Goal: Task Accomplishment & Management: Manage account settings

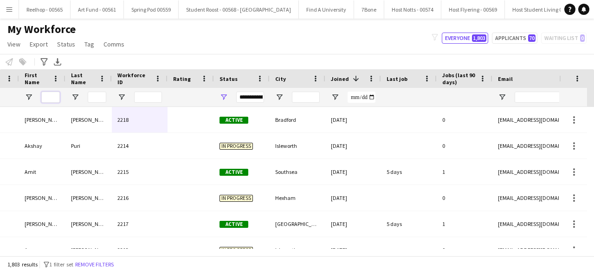
scroll to position [0, 122]
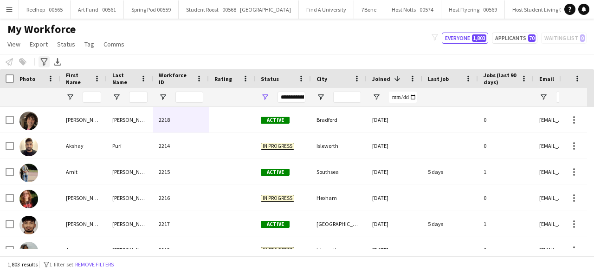
click at [44, 62] on icon "Advanced filters" at bounding box center [43, 61] width 7 height 7
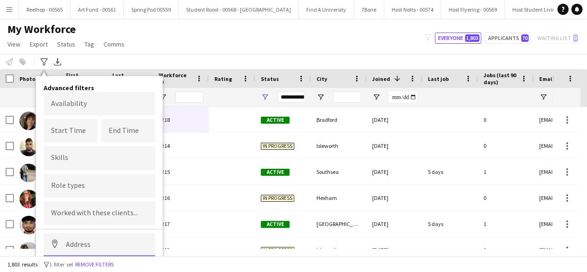
click at [87, 236] on input at bounding box center [99, 244] width 111 height 23
type input "*********"
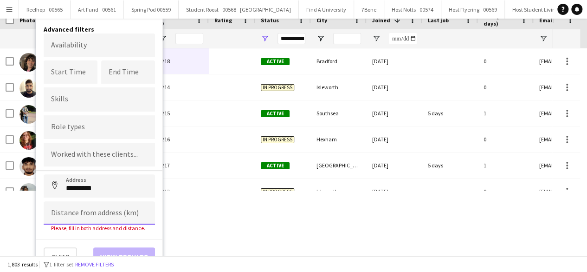
click at [89, 207] on input at bounding box center [99, 212] width 111 height 23
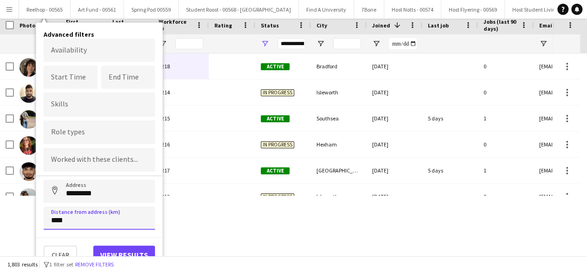
scroll to position [52, 0]
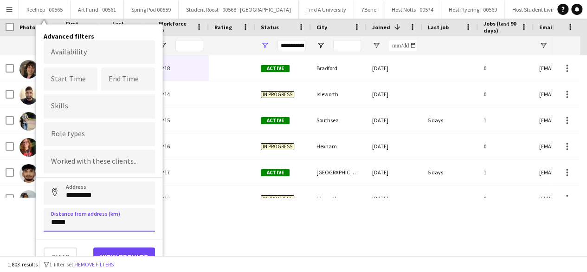
type input "*****"
click at [120, 249] on button "View results" at bounding box center [124, 256] width 62 height 19
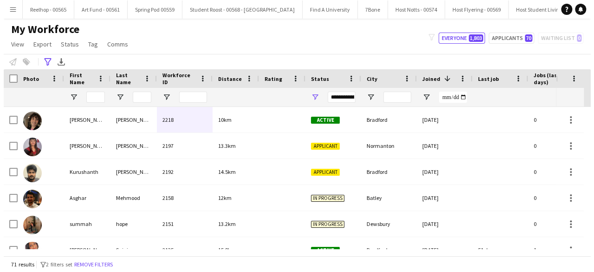
scroll to position [0, 0]
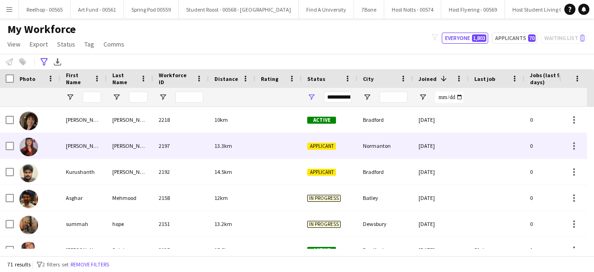
click at [254, 147] on div "13.3km" at bounding box center [232, 146] width 46 height 26
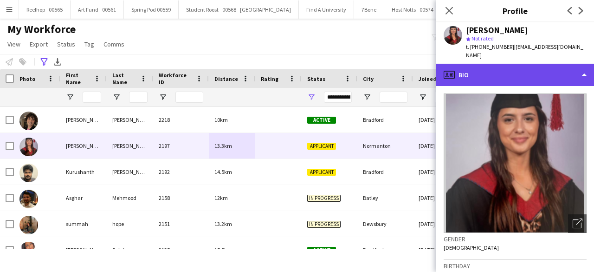
click at [509, 68] on div "profile Bio" at bounding box center [515, 75] width 158 height 22
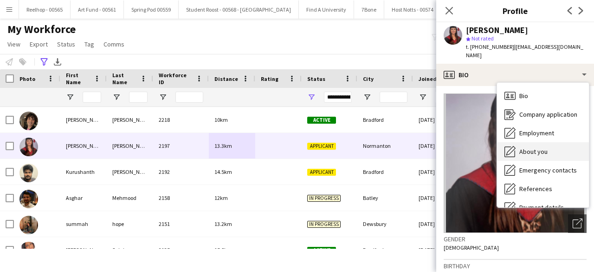
click at [539, 142] on div "About you About you" at bounding box center [543, 151] width 92 height 19
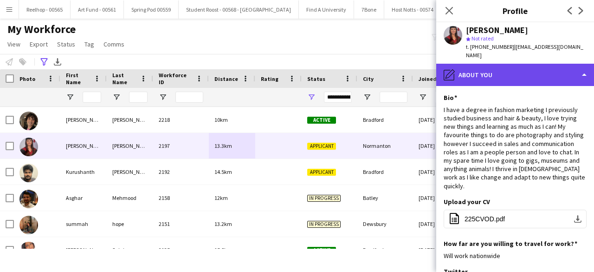
click at [546, 66] on div "pencil4 About you" at bounding box center [515, 75] width 158 height 22
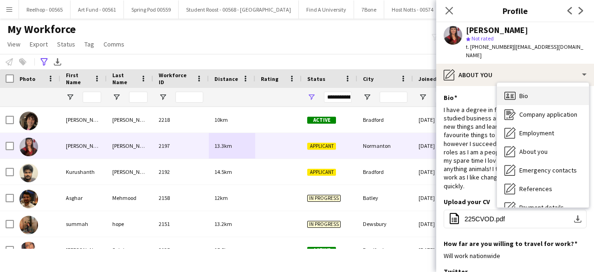
click at [557, 86] on div "Bio Bio" at bounding box center [543, 95] width 92 height 19
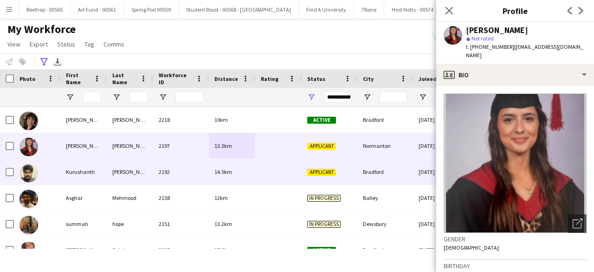
click at [231, 169] on span "14.5km" at bounding box center [223, 171] width 18 height 7
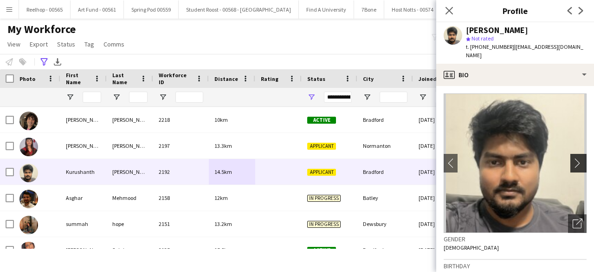
click at [573, 158] on app-icon "chevron-right" at bounding box center [580, 163] width 14 height 10
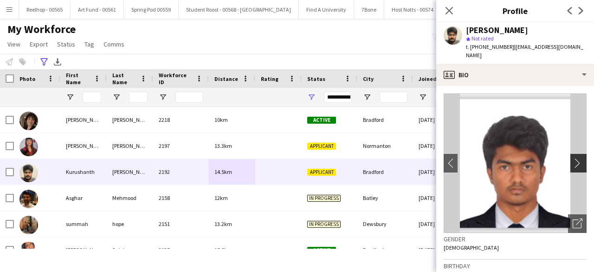
click at [573, 158] on app-icon "chevron-right" at bounding box center [580, 163] width 14 height 10
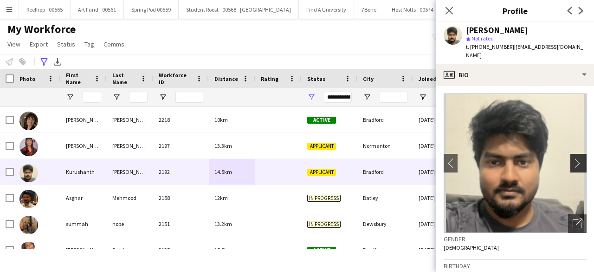
click at [573, 158] on app-icon "chevron-right" at bounding box center [580, 163] width 14 height 10
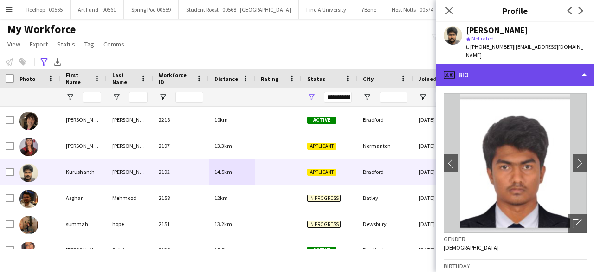
click at [524, 65] on div "profile Bio" at bounding box center [515, 75] width 158 height 22
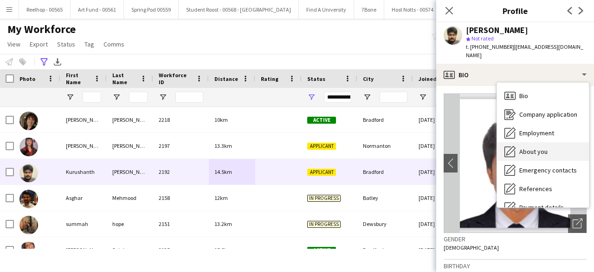
click at [525, 147] on div "About you About you" at bounding box center [543, 151] width 92 height 19
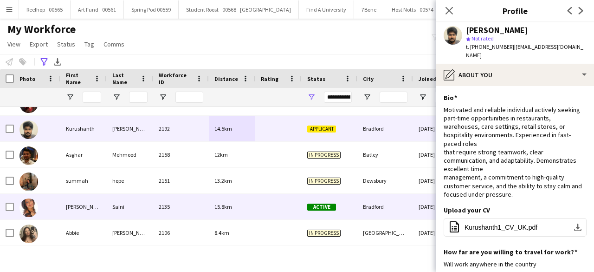
scroll to position [52, 0]
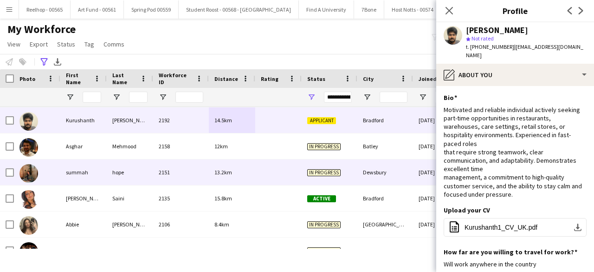
click at [272, 175] on div at bounding box center [278, 172] width 46 height 26
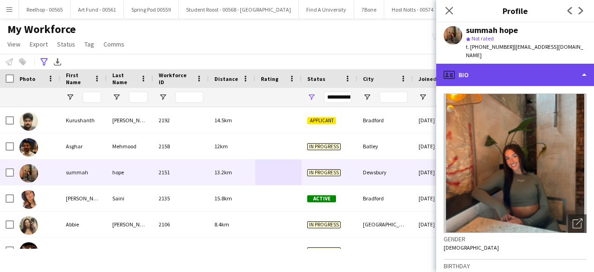
click at [556, 64] on div "profile Bio" at bounding box center [515, 75] width 158 height 22
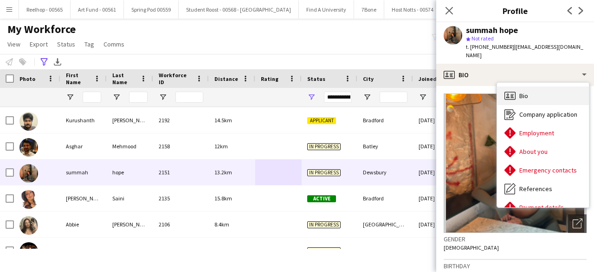
click at [534, 89] on div "Bio Bio" at bounding box center [543, 95] width 92 height 19
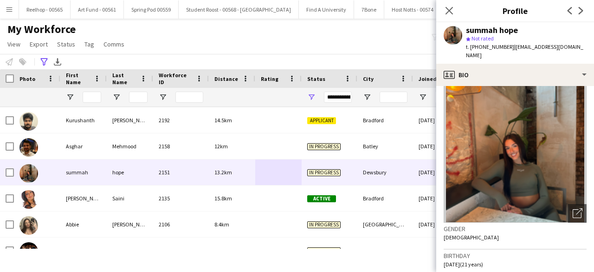
scroll to position [0, 0]
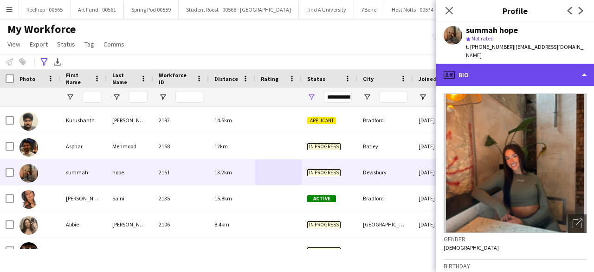
click at [518, 71] on div "profile Bio" at bounding box center [515, 75] width 158 height 22
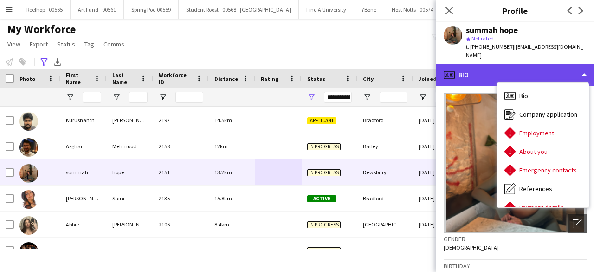
click at [489, 73] on div "profile Bio" at bounding box center [515, 75] width 158 height 22
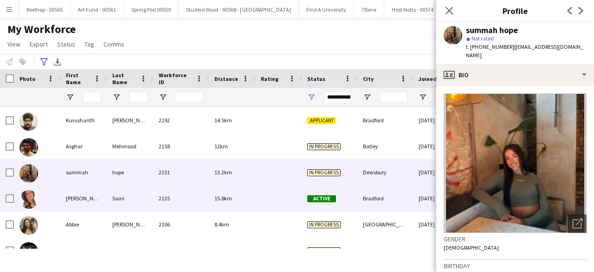
click at [257, 191] on div at bounding box center [278, 198] width 46 height 26
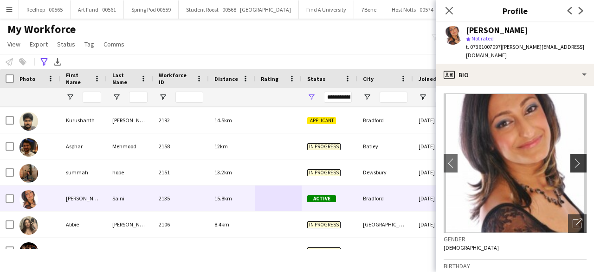
click at [571, 154] on button "chevron-right" at bounding box center [580, 163] width 19 height 19
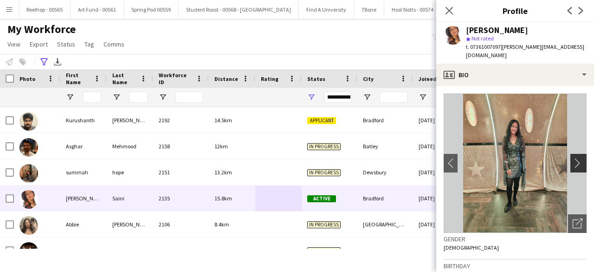
click at [571, 154] on button "chevron-right" at bounding box center [580, 163] width 19 height 19
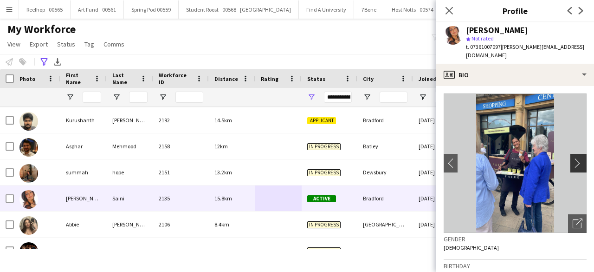
click at [571, 154] on button "chevron-right" at bounding box center [580, 163] width 19 height 19
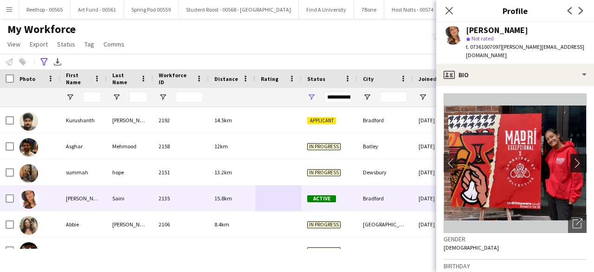
click at [571, 154] on button "chevron-right" at bounding box center [580, 163] width 19 height 19
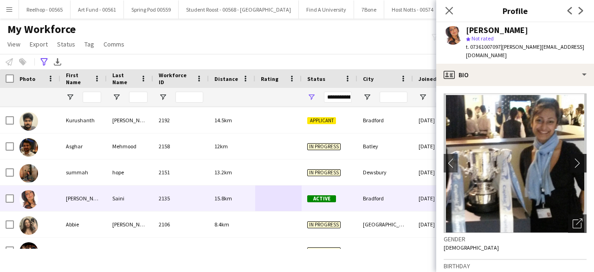
click at [571, 154] on button "chevron-right" at bounding box center [580, 163] width 19 height 19
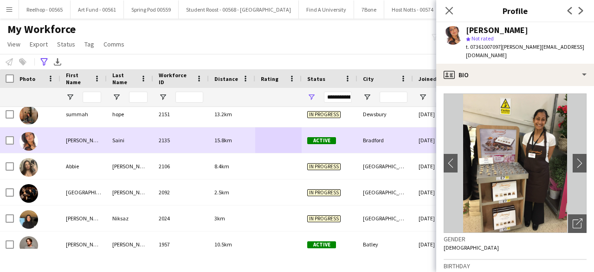
scroll to position [116, 0]
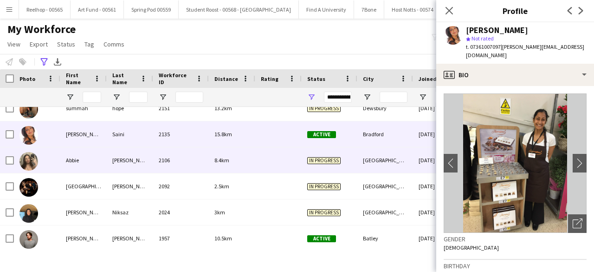
click at [266, 156] on div at bounding box center [278, 160] width 46 height 26
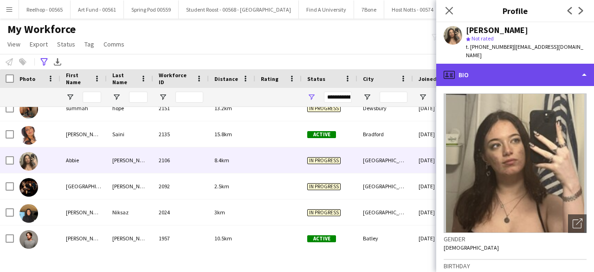
click at [519, 69] on div "profile Bio" at bounding box center [515, 75] width 158 height 22
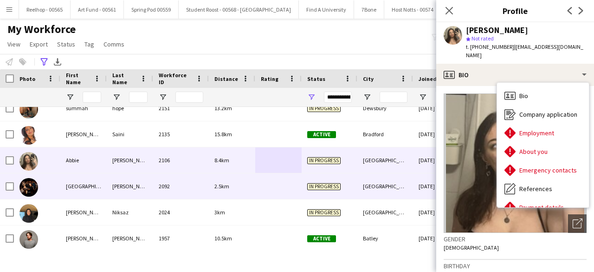
click at [269, 184] on div at bounding box center [278, 186] width 46 height 26
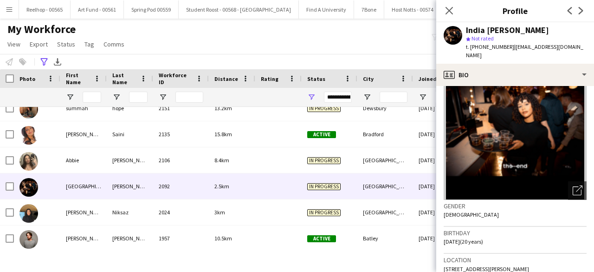
scroll to position [0, 0]
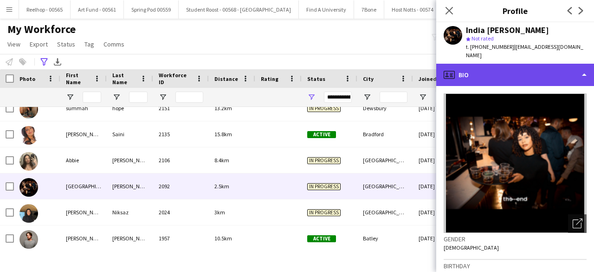
click at [528, 80] on div "profile Bio" at bounding box center [515, 75] width 158 height 22
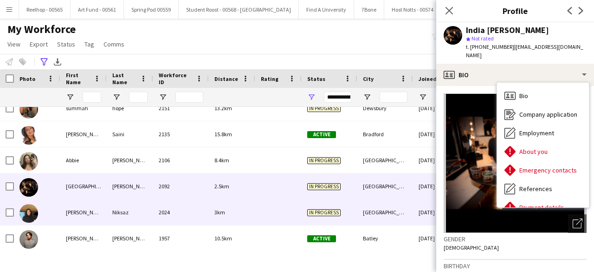
click at [253, 210] on div "3km" at bounding box center [232, 212] width 46 height 26
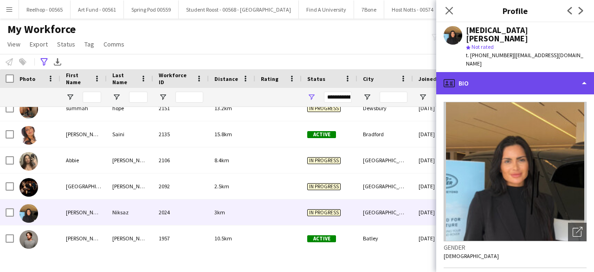
click at [513, 72] on div "profile Bio" at bounding box center [515, 83] width 158 height 22
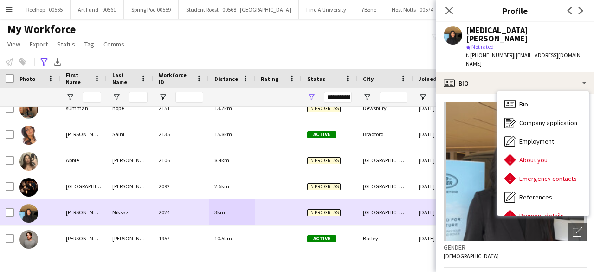
click at [195, 212] on div "2024" at bounding box center [181, 212] width 56 height 26
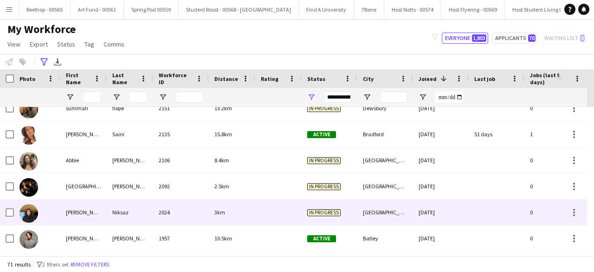
click at [180, 213] on div "2024" at bounding box center [181, 212] width 56 height 26
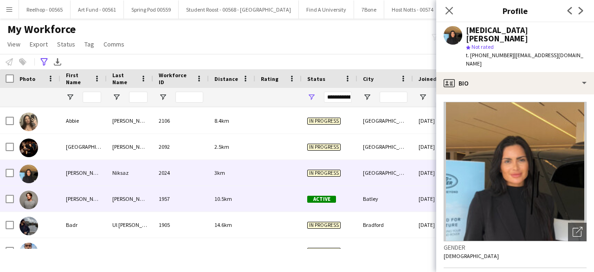
scroll to position [156, 0]
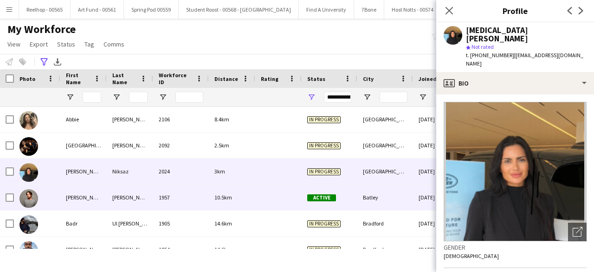
click at [242, 195] on div "10.5km" at bounding box center [232, 197] width 46 height 26
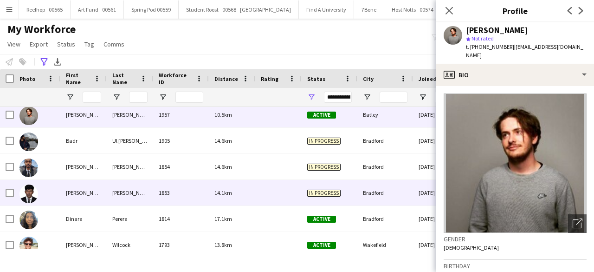
scroll to position [246, 0]
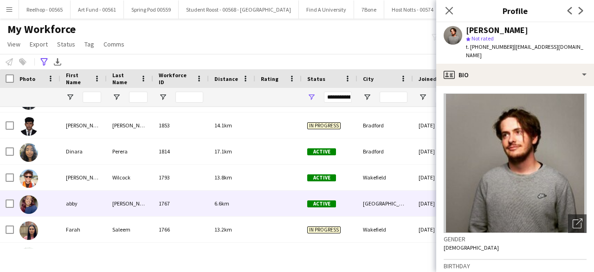
click at [262, 198] on div at bounding box center [278, 203] width 46 height 26
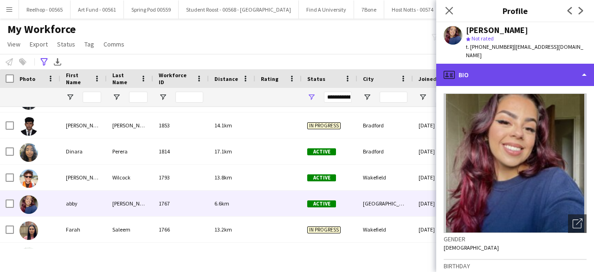
click at [516, 70] on div "profile Bio" at bounding box center [515, 75] width 158 height 22
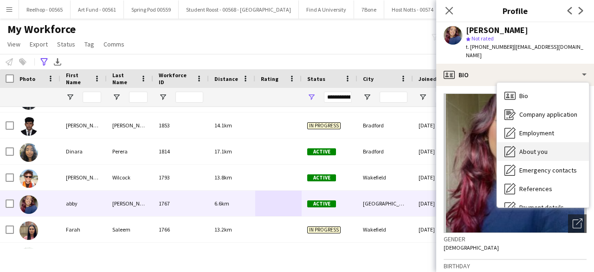
click at [534, 147] on span "About you" at bounding box center [534, 151] width 28 height 8
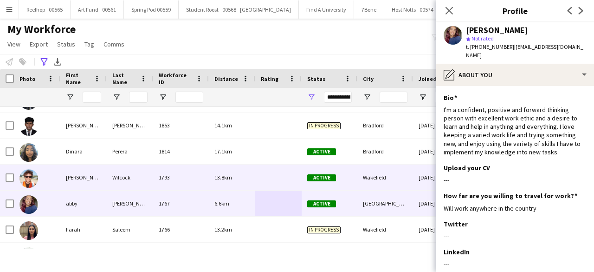
click at [263, 177] on div at bounding box center [278, 177] width 46 height 26
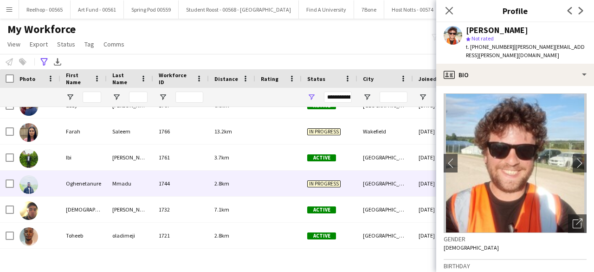
scroll to position [405, 0]
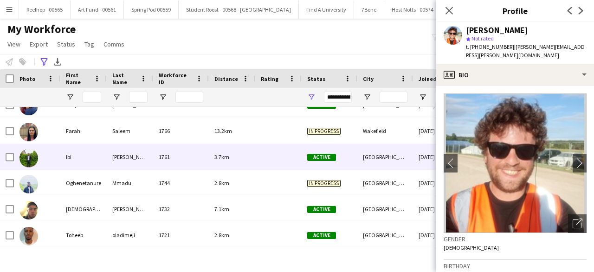
click at [262, 162] on div at bounding box center [278, 157] width 46 height 26
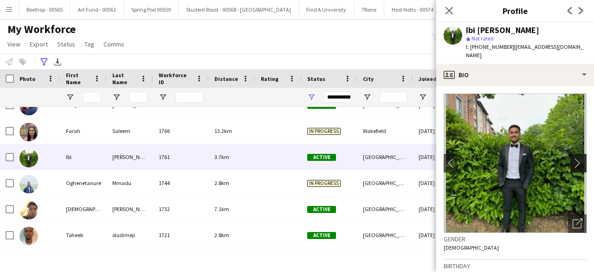
click at [573, 158] on app-icon "chevron-right" at bounding box center [580, 163] width 14 height 10
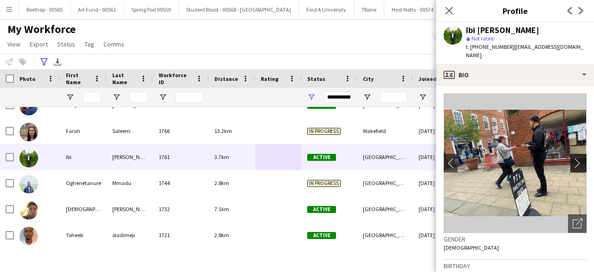
click at [573, 158] on app-icon "chevron-right" at bounding box center [580, 163] width 14 height 10
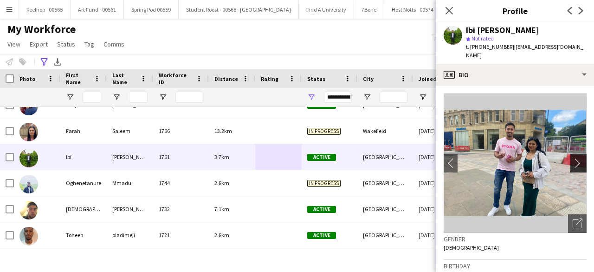
click at [573, 158] on app-icon "chevron-right" at bounding box center [580, 163] width 14 height 10
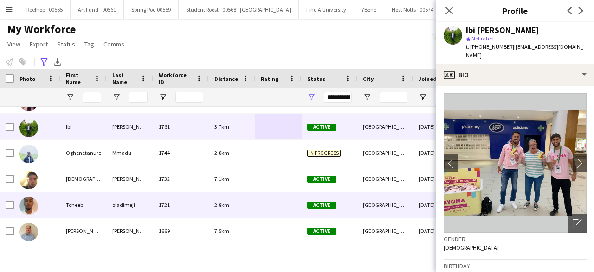
scroll to position [435, 0]
click at [263, 200] on div at bounding box center [278, 204] width 46 height 26
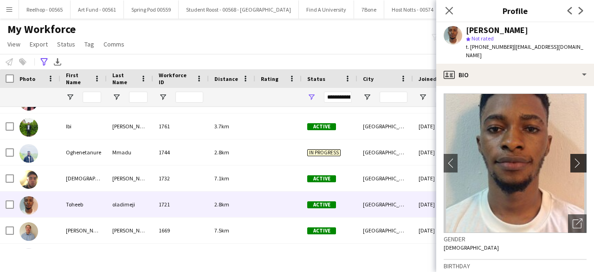
click at [573, 158] on app-icon "chevron-right" at bounding box center [580, 163] width 14 height 10
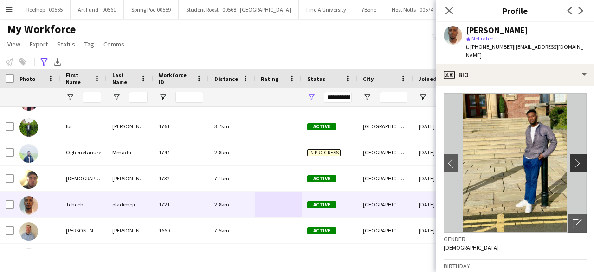
click at [573, 158] on app-icon "chevron-right" at bounding box center [580, 163] width 14 height 10
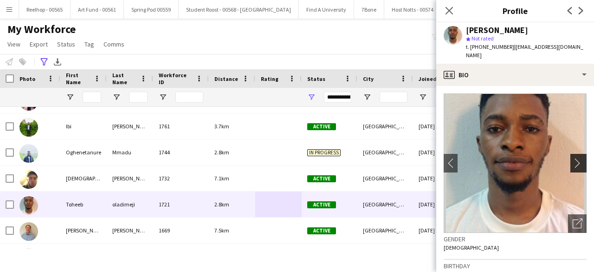
click at [573, 158] on app-icon "chevron-right" at bounding box center [580, 163] width 14 height 10
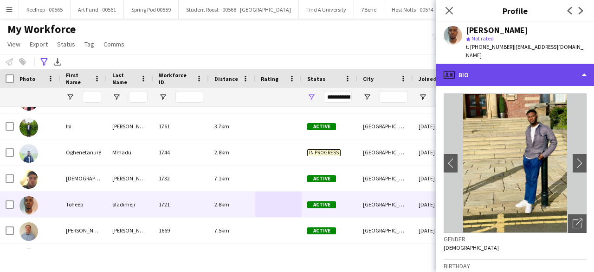
click at [511, 67] on div "profile Bio" at bounding box center [515, 75] width 158 height 22
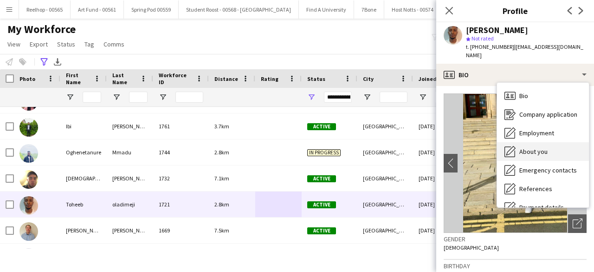
click at [535, 147] on span "About you" at bounding box center [534, 151] width 28 height 8
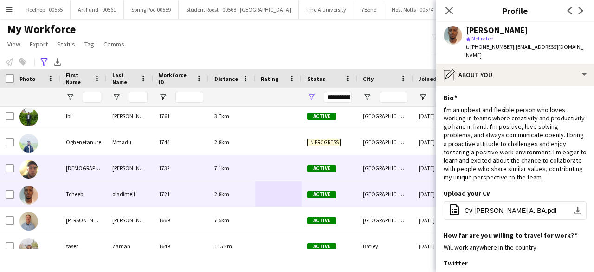
scroll to position [452, 0]
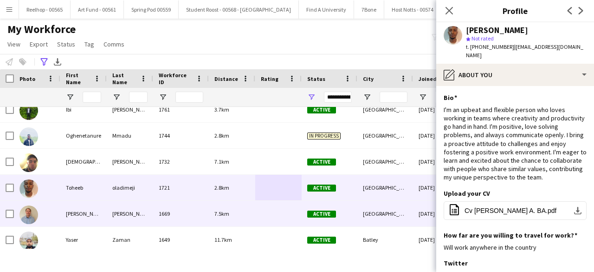
click at [259, 208] on div at bounding box center [278, 214] width 46 height 26
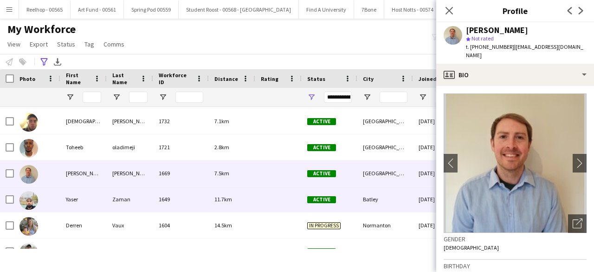
scroll to position [493, 0]
click at [265, 201] on div at bounding box center [278, 199] width 46 height 26
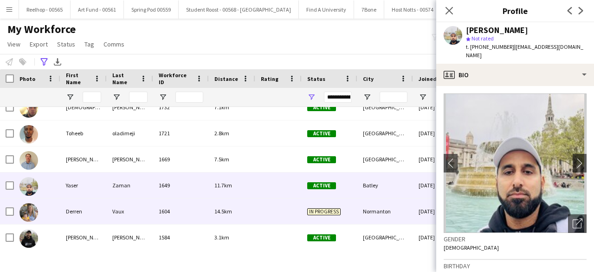
scroll to position [508, 0]
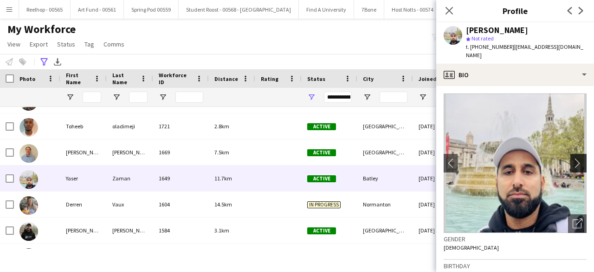
click at [577, 154] on button "chevron-right" at bounding box center [580, 163] width 19 height 19
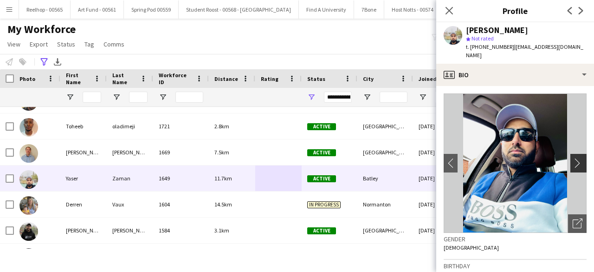
click at [577, 154] on button "chevron-right" at bounding box center [580, 163] width 19 height 19
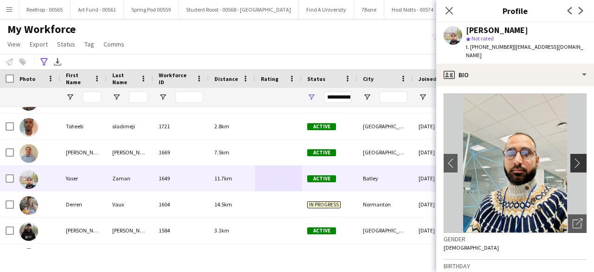
click at [577, 154] on button "chevron-right" at bounding box center [580, 163] width 19 height 19
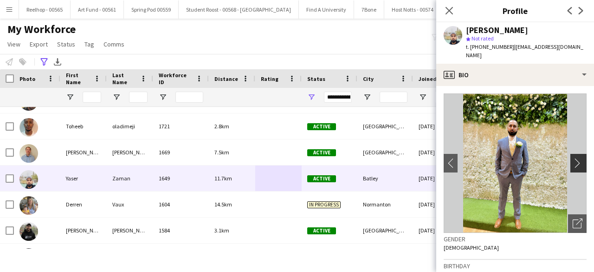
click at [577, 154] on button "chevron-right" at bounding box center [580, 163] width 19 height 19
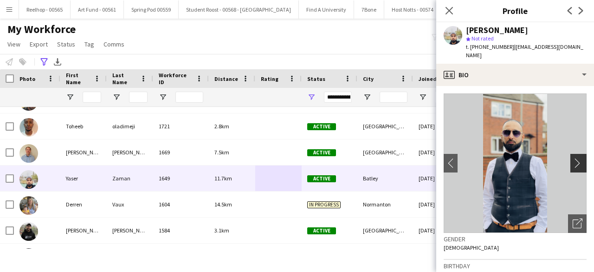
click at [577, 154] on button "chevron-right" at bounding box center [580, 163] width 19 height 19
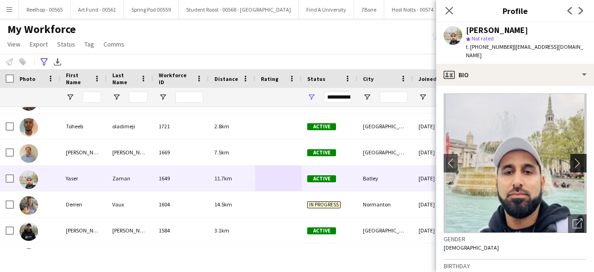
click at [577, 154] on button "chevron-right" at bounding box center [580, 163] width 19 height 19
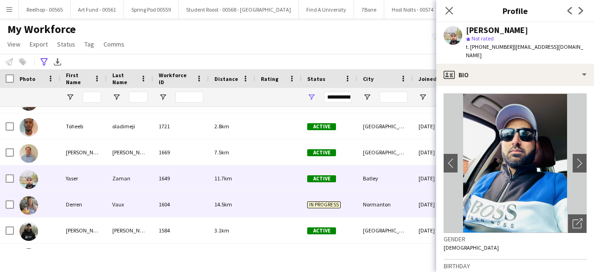
click at [260, 199] on div at bounding box center [278, 204] width 46 height 26
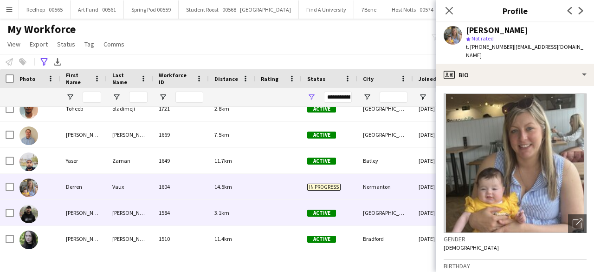
click at [260, 211] on div at bounding box center [278, 213] width 46 height 26
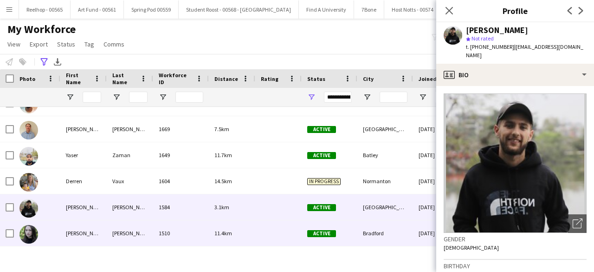
click at [252, 227] on div "11.4km" at bounding box center [232, 233] width 46 height 26
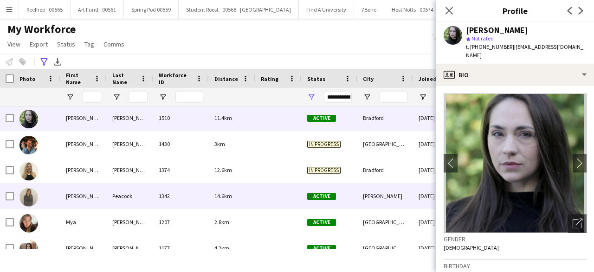
scroll to position [667, 0]
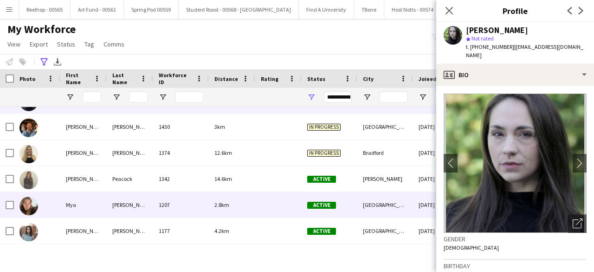
click at [273, 201] on div at bounding box center [278, 205] width 46 height 26
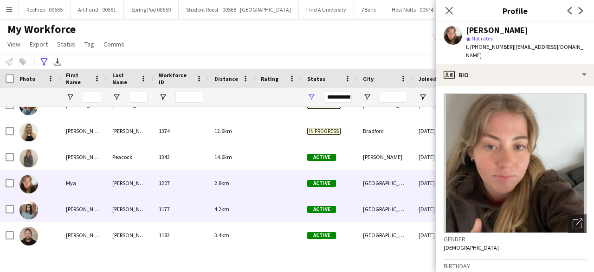
click at [280, 203] on div at bounding box center [278, 209] width 46 height 26
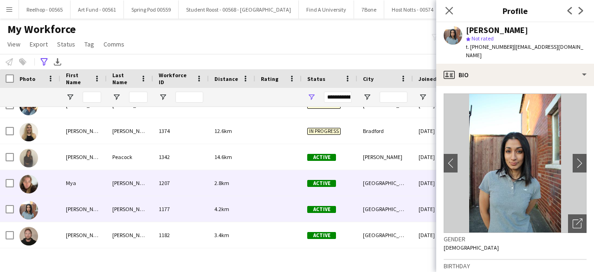
click at [278, 185] on div at bounding box center [278, 183] width 46 height 26
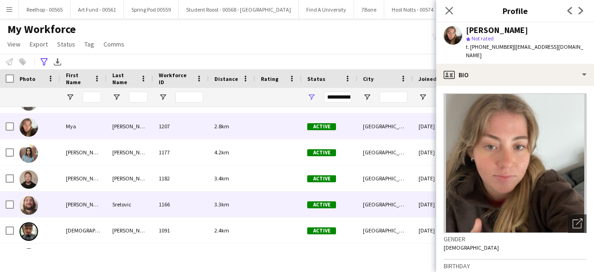
scroll to position [747, 0]
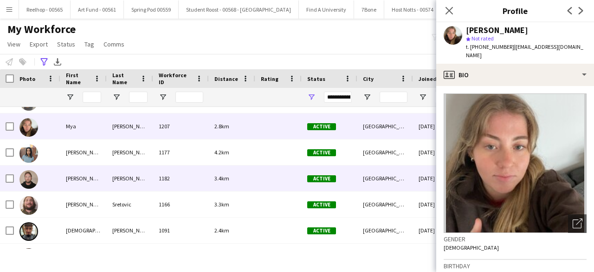
click at [259, 179] on div at bounding box center [278, 178] width 46 height 26
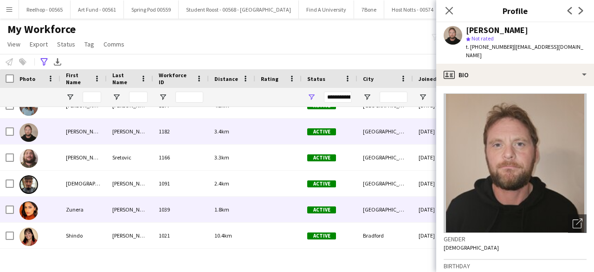
scroll to position [800, 0]
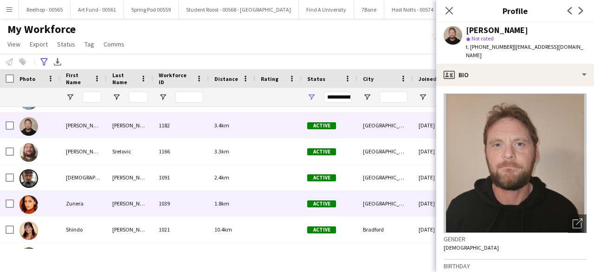
click at [265, 203] on div at bounding box center [278, 203] width 46 height 26
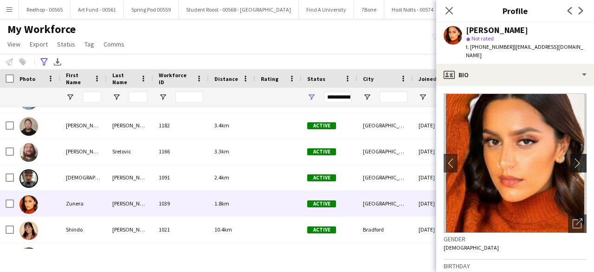
click at [577, 158] on app-icon "chevron-right" at bounding box center [580, 163] width 14 height 10
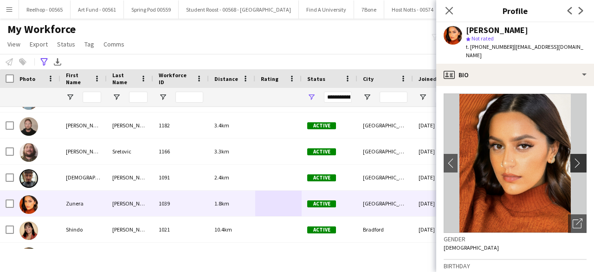
click at [573, 158] on app-icon "chevron-right" at bounding box center [580, 163] width 14 height 10
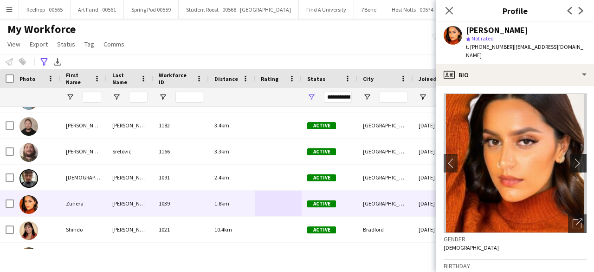
click at [573, 158] on app-icon "chevron-right" at bounding box center [580, 163] width 14 height 10
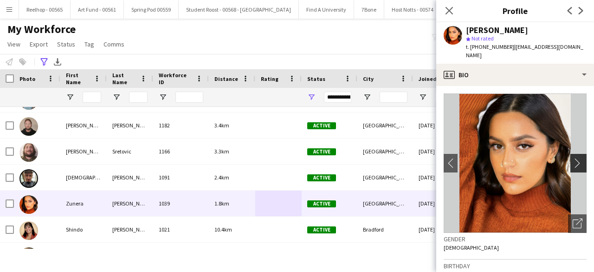
click at [573, 158] on app-icon "chevron-right" at bounding box center [580, 163] width 14 height 10
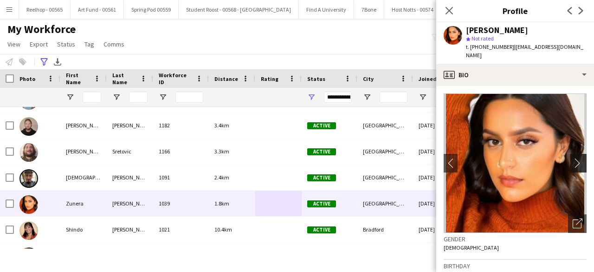
click at [573, 158] on app-icon "chevron-right" at bounding box center [580, 163] width 14 height 10
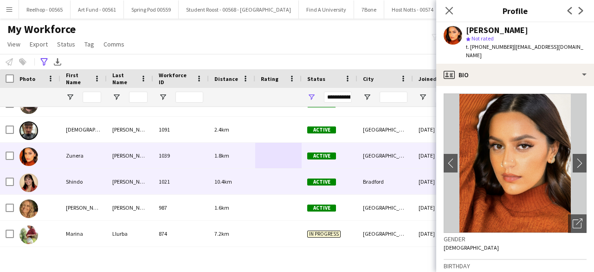
scroll to position [848, 0]
click at [272, 182] on div at bounding box center [278, 182] width 46 height 26
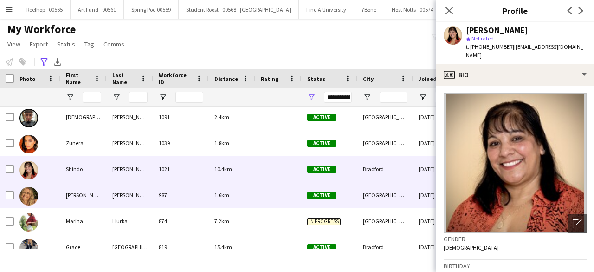
scroll to position [861, 0]
click at [276, 195] on div at bounding box center [278, 195] width 46 height 26
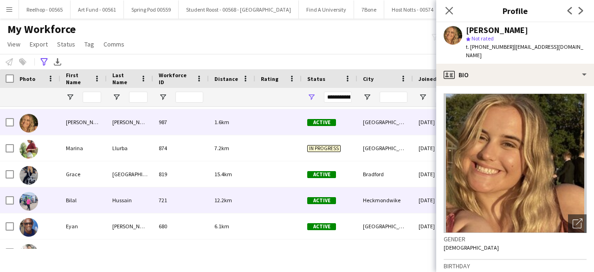
scroll to position [935, 0]
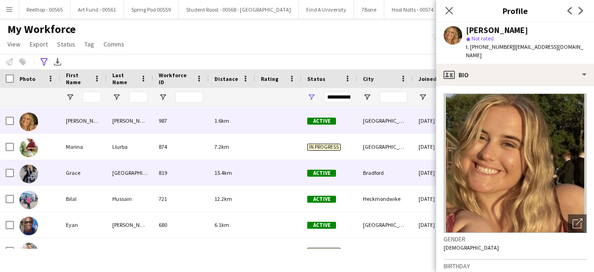
click at [259, 174] on div at bounding box center [278, 173] width 46 height 26
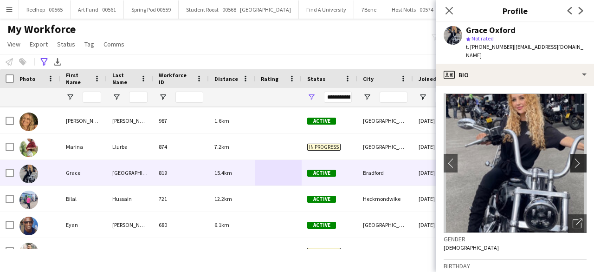
click at [573, 158] on app-icon "chevron-right" at bounding box center [580, 163] width 14 height 10
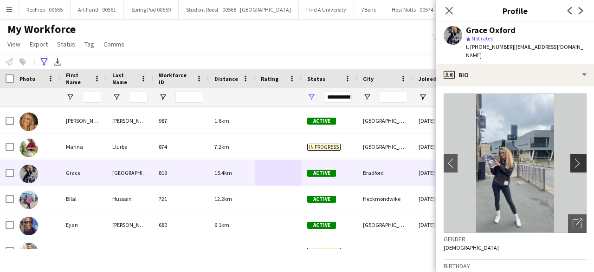
click at [573, 158] on app-icon "chevron-right" at bounding box center [580, 163] width 14 height 10
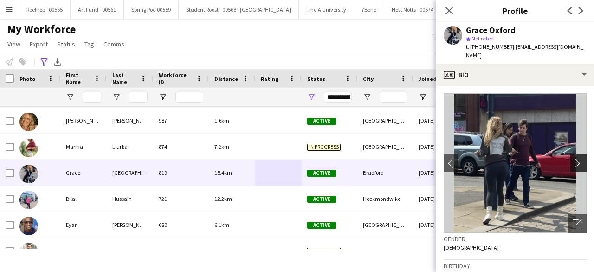
click at [573, 158] on app-icon "chevron-right" at bounding box center [580, 163] width 14 height 10
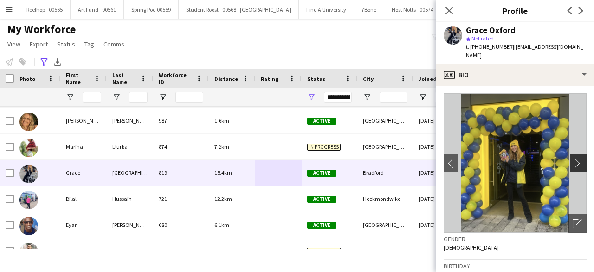
click at [573, 158] on app-icon "chevron-right" at bounding box center [580, 163] width 14 height 10
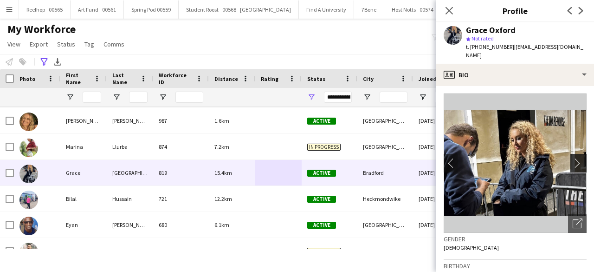
click at [573, 158] on app-icon "chevron-right" at bounding box center [580, 163] width 14 height 10
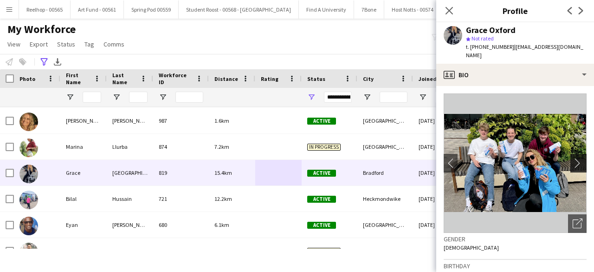
click at [573, 158] on app-icon "chevron-right" at bounding box center [580, 163] width 14 height 10
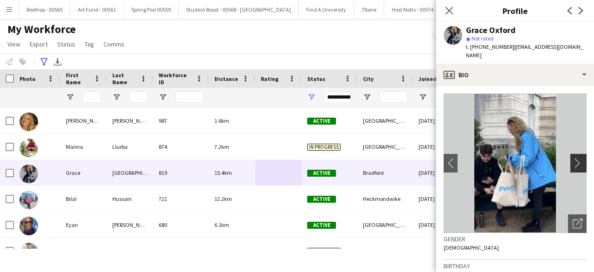
click at [573, 158] on app-icon "chevron-right" at bounding box center [580, 163] width 14 height 10
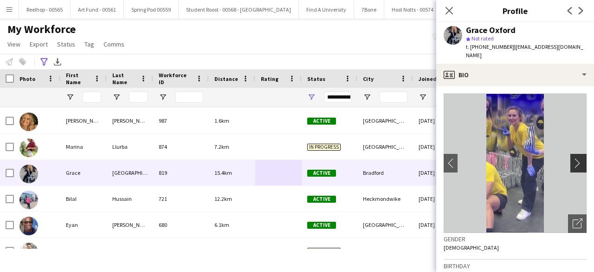
click at [574, 158] on app-icon "chevron-right" at bounding box center [580, 163] width 14 height 10
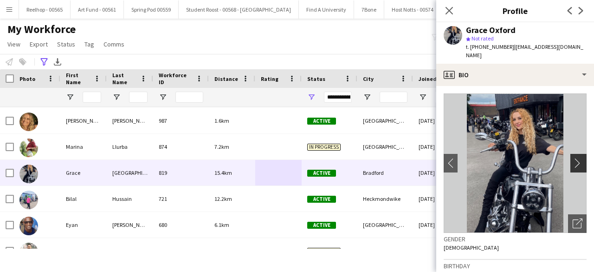
click at [573, 158] on app-icon "chevron-right" at bounding box center [580, 163] width 14 height 10
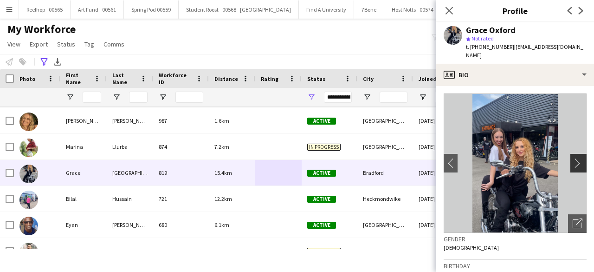
click at [573, 158] on app-icon "chevron-right" at bounding box center [580, 163] width 14 height 10
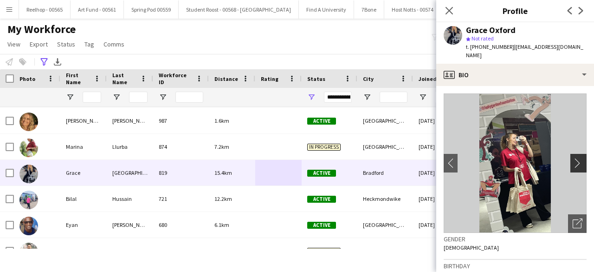
click at [573, 158] on app-icon "chevron-right" at bounding box center [580, 163] width 14 height 10
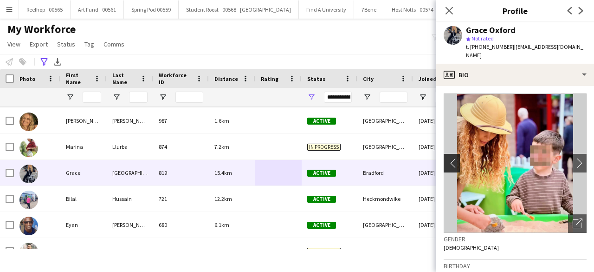
click at [454, 154] on button "chevron-left" at bounding box center [451, 163] width 19 height 19
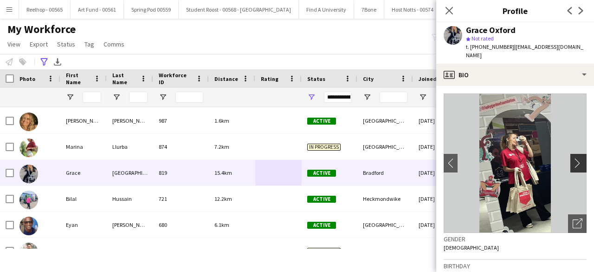
click at [573, 158] on app-icon "chevron-right" at bounding box center [580, 163] width 14 height 10
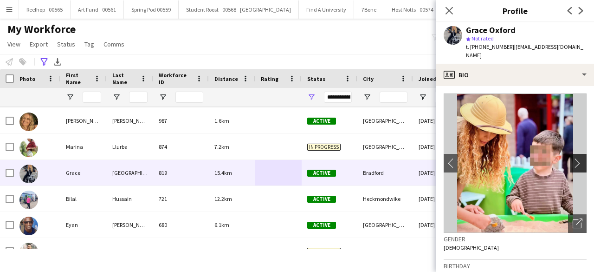
click at [573, 158] on app-icon "chevron-right" at bounding box center [580, 163] width 14 height 10
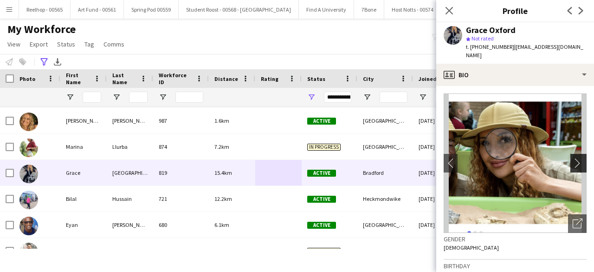
click at [573, 158] on app-icon "chevron-right" at bounding box center [580, 163] width 14 height 10
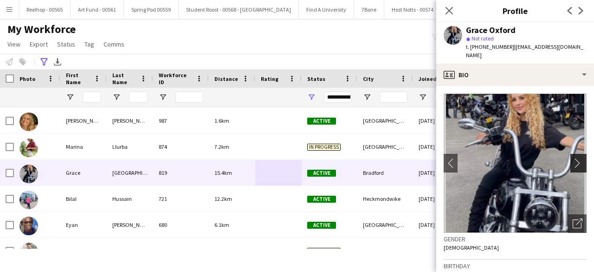
click at [573, 158] on app-icon "chevron-right" at bounding box center [580, 163] width 14 height 10
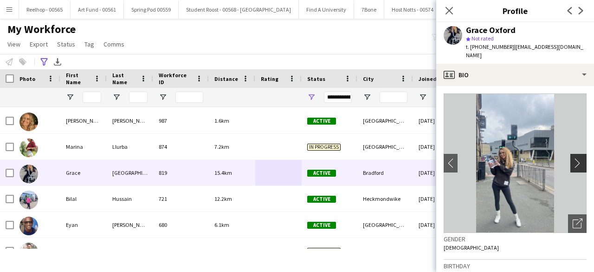
click at [573, 158] on app-icon "chevron-right" at bounding box center [580, 163] width 14 height 10
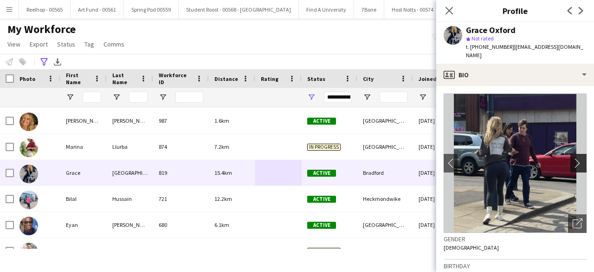
click at [573, 158] on app-icon "chevron-right" at bounding box center [580, 163] width 14 height 10
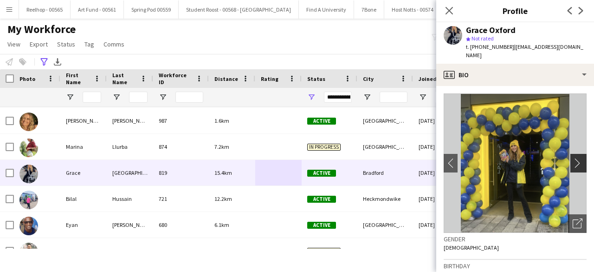
click at [573, 158] on app-icon "chevron-right" at bounding box center [580, 163] width 14 height 10
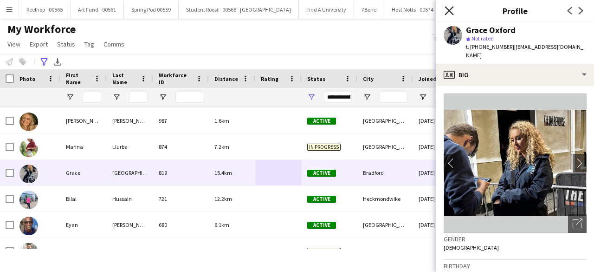
click at [447, 11] on icon "Close pop-in" at bounding box center [449, 10] width 9 height 9
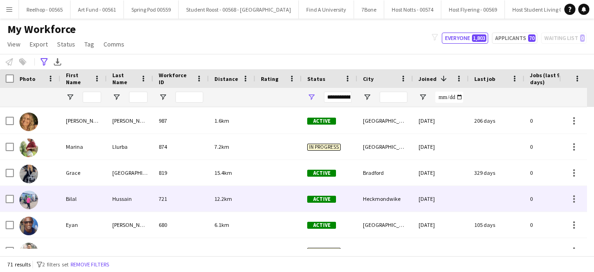
click at [258, 195] on div at bounding box center [278, 199] width 46 height 26
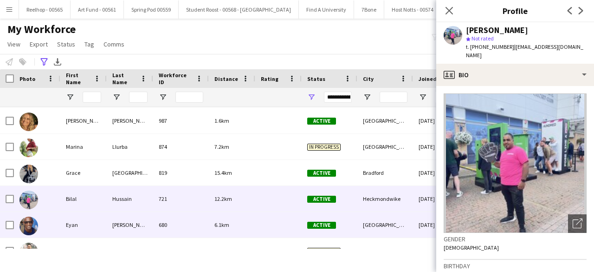
click at [257, 221] on div at bounding box center [278, 225] width 46 height 26
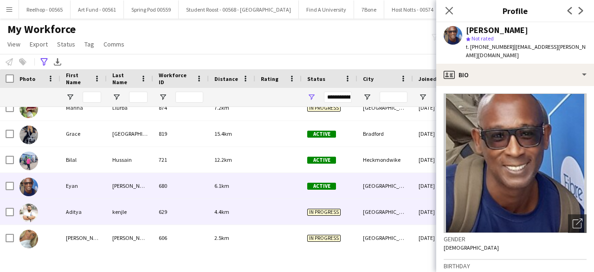
scroll to position [978, 0]
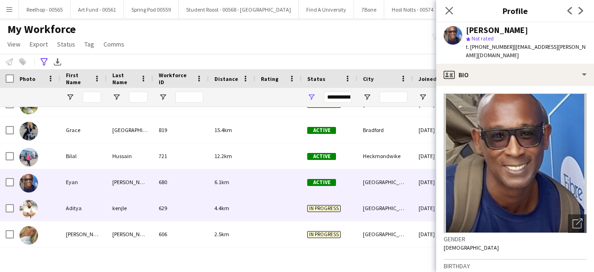
click at [267, 205] on div at bounding box center [278, 208] width 46 height 26
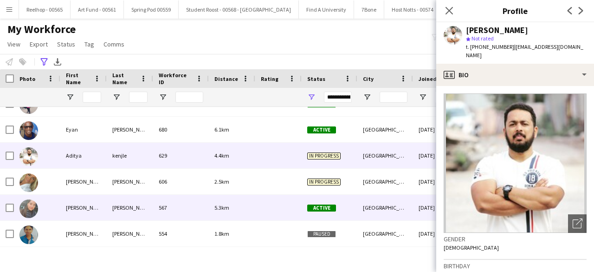
scroll to position [1031, 0]
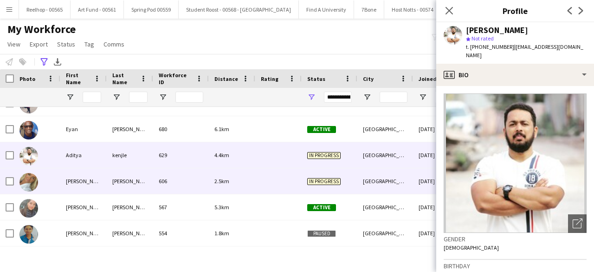
click at [271, 180] on div at bounding box center [278, 181] width 46 height 26
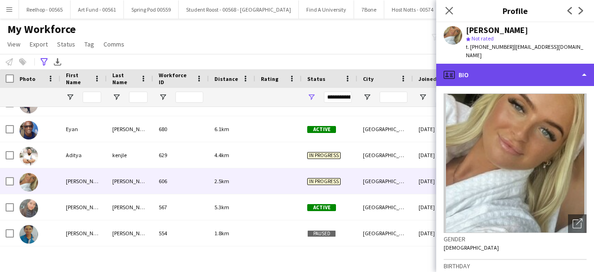
click at [519, 64] on div "profile Bio" at bounding box center [515, 75] width 158 height 22
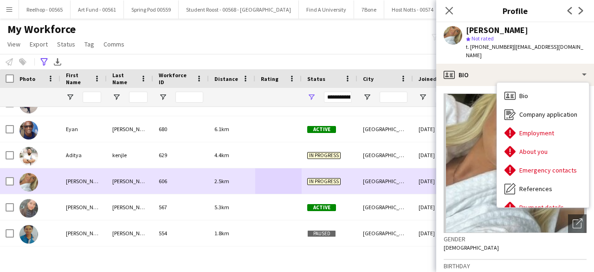
click at [276, 188] on div at bounding box center [278, 181] width 46 height 26
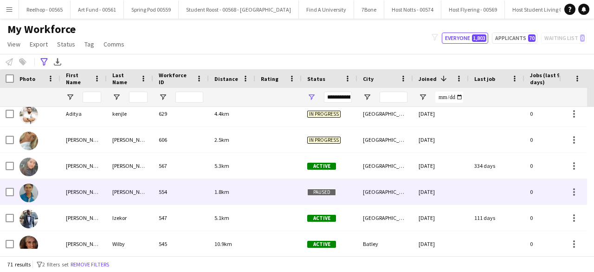
scroll to position [1090, 0]
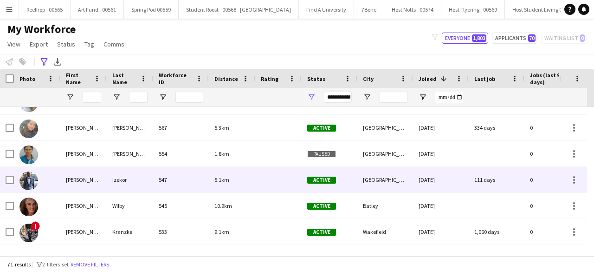
click at [268, 181] on div at bounding box center [278, 180] width 46 height 26
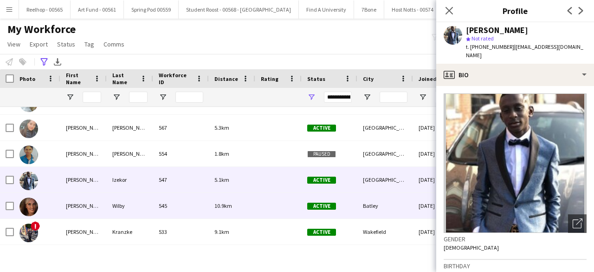
click at [259, 202] on div at bounding box center [278, 206] width 46 height 26
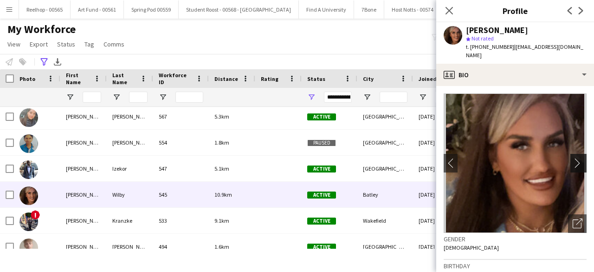
click at [573, 158] on app-icon "chevron-right" at bounding box center [580, 163] width 14 height 10
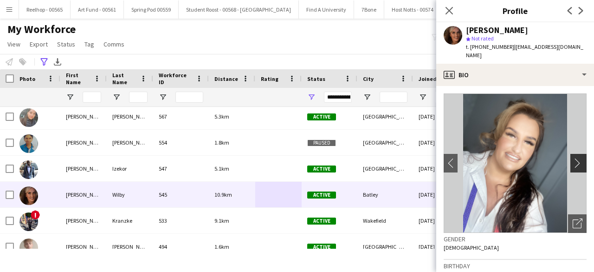
click at [573, 158] on app-icon "chevron-right" at bounding box center [580, 163] width 14 height 10
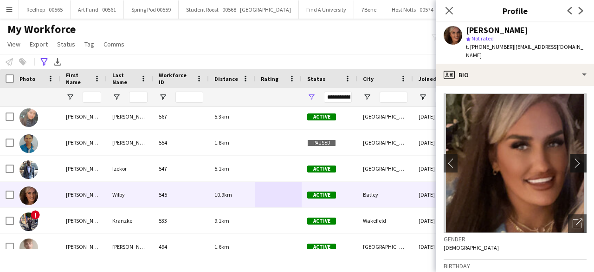
click at [573, 158] on app-icon "chevron-right" at bounding box center [580, 163] width 14 height 10
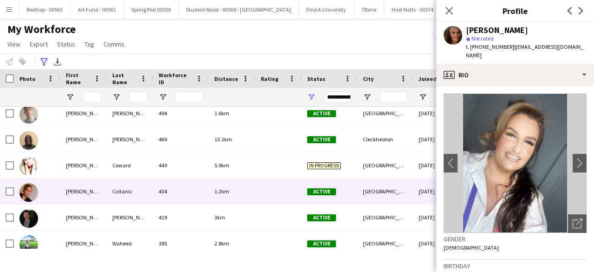
scroll to position [1261, 0]
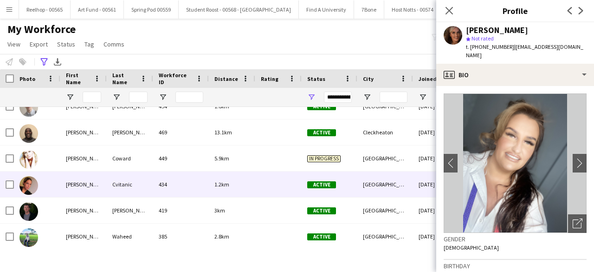
click at [250, 189] on div "1.2km" at bounding box center [232, 184] width 46 height 26
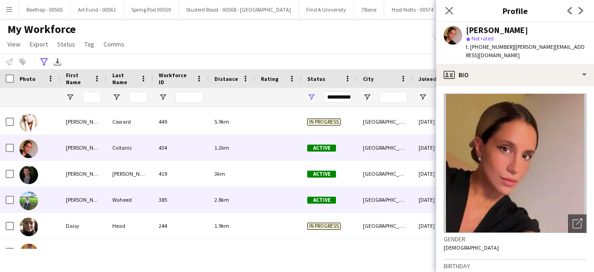
scroll to position [1299, 0]
click at [259, 193] on div at bounding box center [278, 199] width 46 height 26
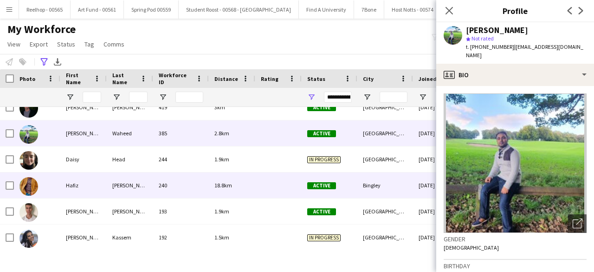
click at [259, 188] on div at bounding box center [278, 185] width 46 height 26
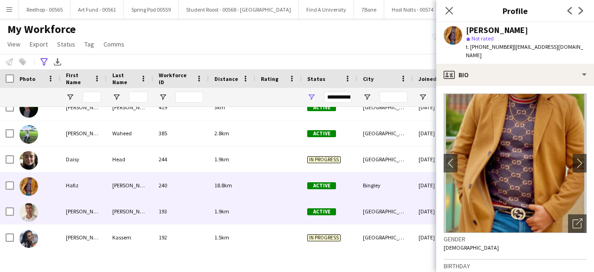
click at [254, 218] on div "1.9km" at bounding box center [232, 211] width 46 height 26
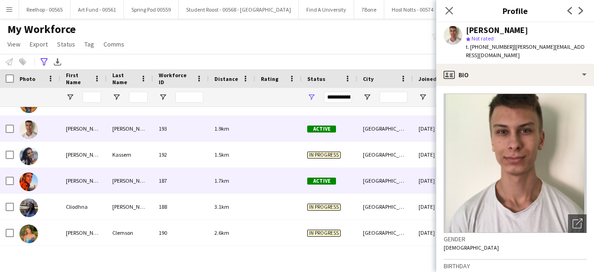
click at [266, 192] on div at bounding box center [278, 181] width 46 height 26
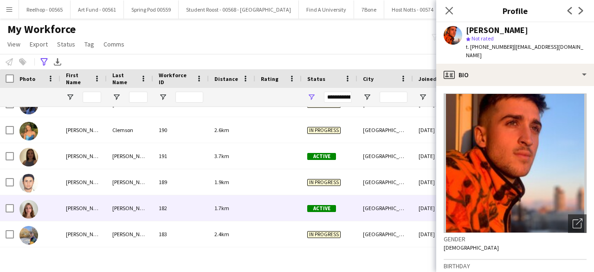
click at [261, 205] on div at bounding box center [278, 208] width 46 height 26
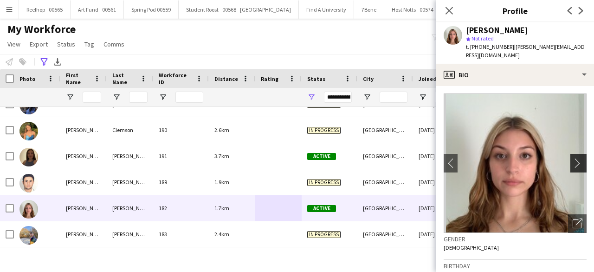
click at [571, 154] on button "chevron-right" at bounding box center [580, 163] width 19 height 19
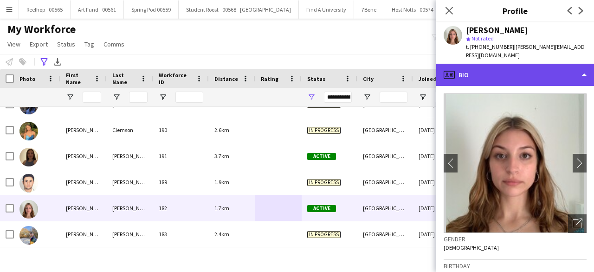
click at [529, 64] on div "profile Bio" at bounding box center [515, 75] width 158 height 22
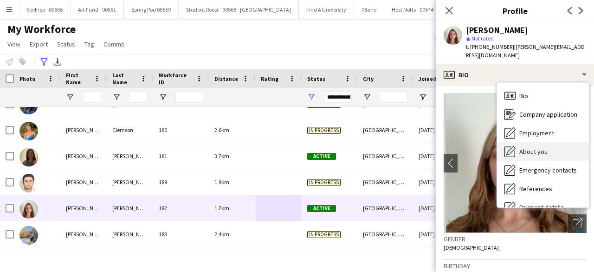
click at [534, 147] on span "About you" at bounding box center [534, 151] width 28 height 8
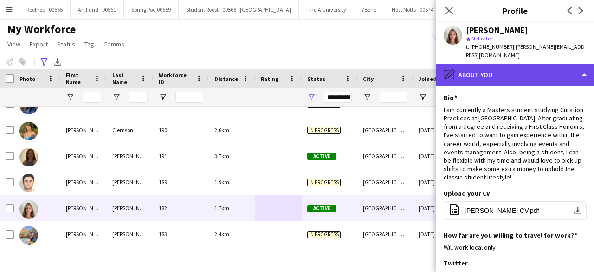
click at [531, 73] on div "pencil4 About you" at bounding box center [515, 75] width 158 height 22
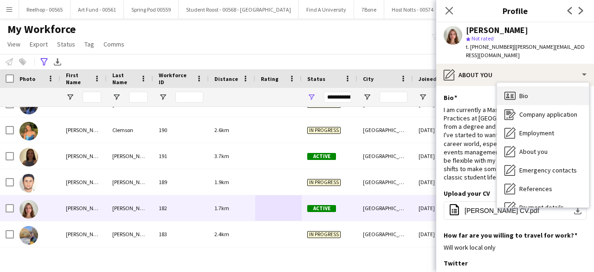
click at [532, 86] on div "Bio Bio" at bounding box center [543, 95] width 92 height 19
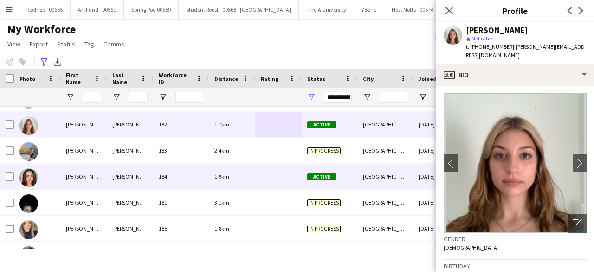
click at [276, 175] on div at bounding box center [278, 176] width 46 height 26
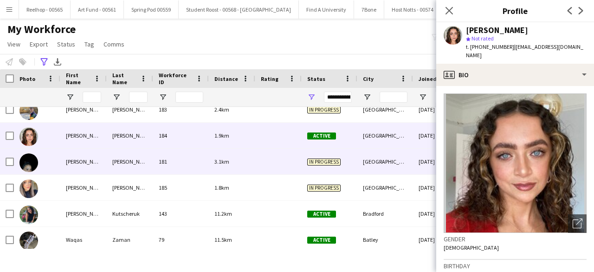
scroll to position [1704, 0]
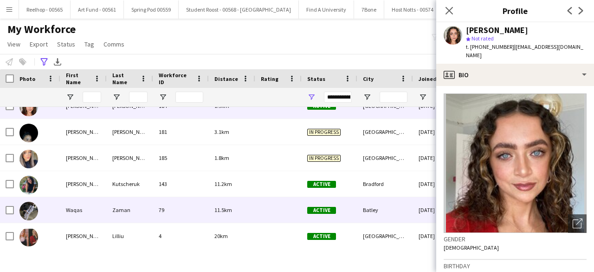
click at [262, 211] on div at bounding box center [278, 210] width 46 height 26
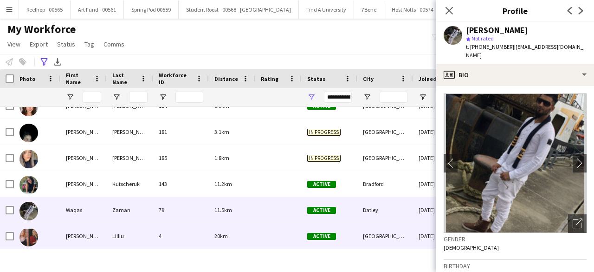
click at [252, 236] on div "20km" at bounding box center [232, 236] width 46 height 26
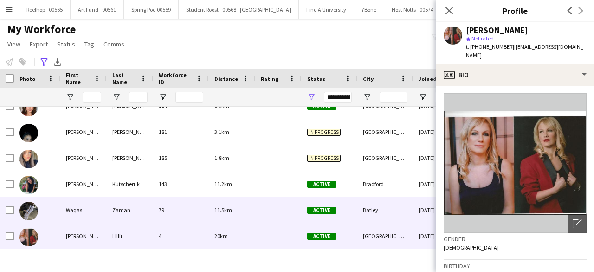
click at [258, 212] on div at bounding box center [278, 210] width 46 height 26
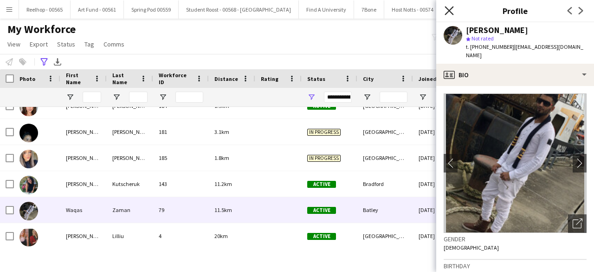
click at [448, 9] on icon at bounding box center [449, 10] width 9 height 9
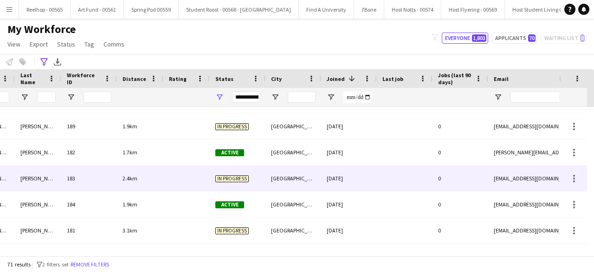
scroll to position [0, 134]
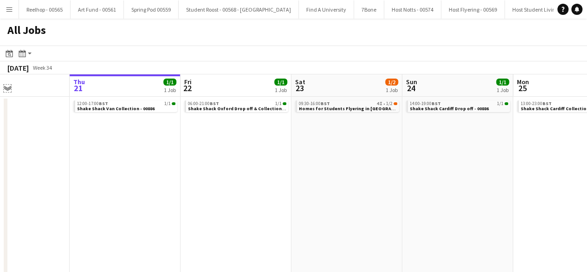
click at [7, 88] on app-icon "Expand/collapse" at bounding box center [7, 87] width 7 height 9
click at [7, 88] on app-icon "Expand/collapse" at bounding box center [6, 87] width 9 height 7
click at [7, 88] on app-icon "Expand/collapse" at bounding box center [7, 87] width 7 height 9
click at [7, 86] on app-icon "Expand/collapse" at bounding box center [6, 87] width 9 height 7
click at [6, 86] on app-icon "Expand/collapse" at bounding box center [7, 87] width 7 height 9
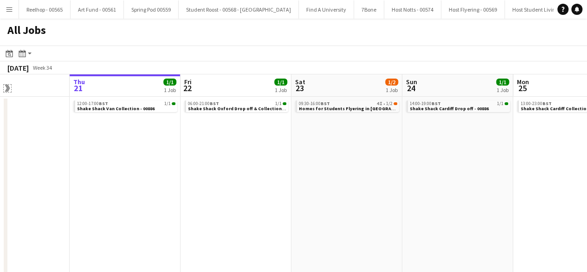
click at [6, 86] on app-icon "Expand/collapse" at bounding box center [6, 87] width 9 height 7
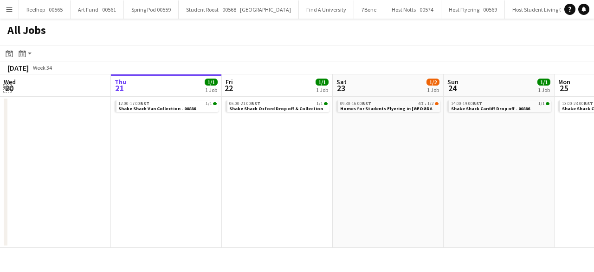
click at [7, 88] on app-icon "Expand/collapse" at bounding box center [7, 87] width 7 height 9
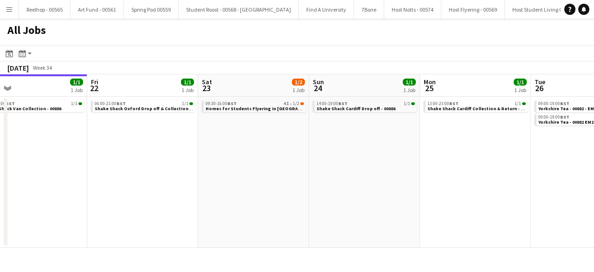
scroll to position [0, 356]
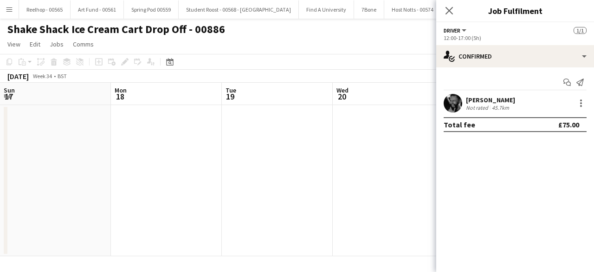
scroll to position [0, 319]
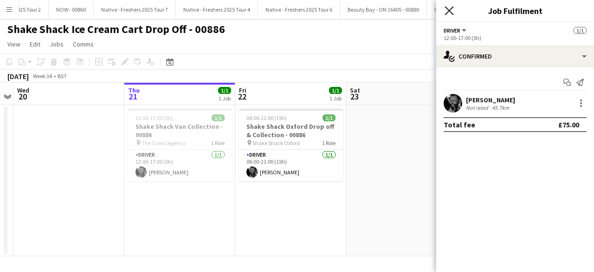
click at [446, 9] on icon "Close pop-in" at bounding box center [449, 10] width 9 height 9
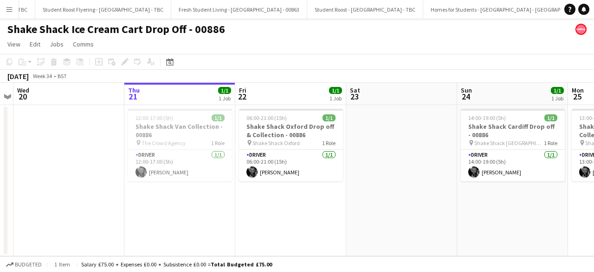
scroll to position [0, 13080]
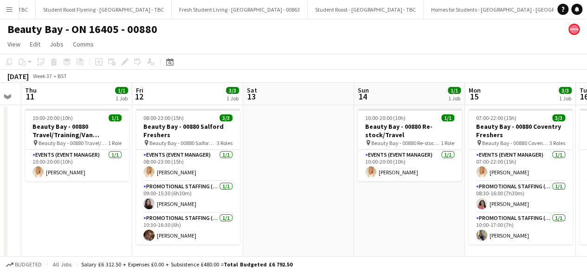
scroll to position [7, 0]
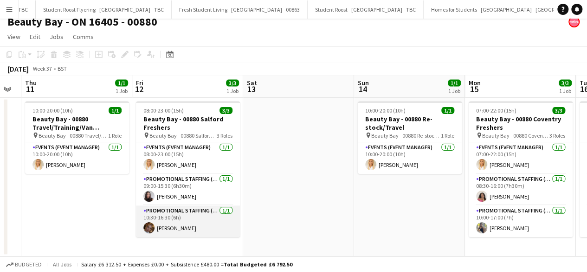
click at [180, 225] on app-card-role "Promotional Staffing (Brand Ambassadors) 1/1 10:30-16:30 (6h) Imogen Keen" at bounding box center [188, 221] width 104 height 32
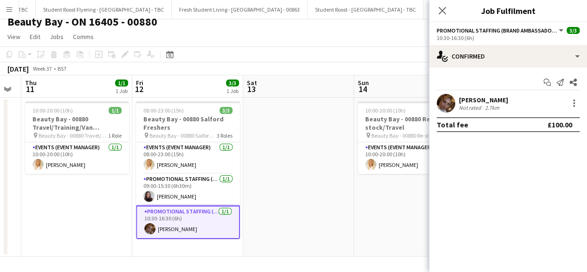
click at [455, 105] on app-user-avatar at bounding box center [446, 103] width 19 height 19
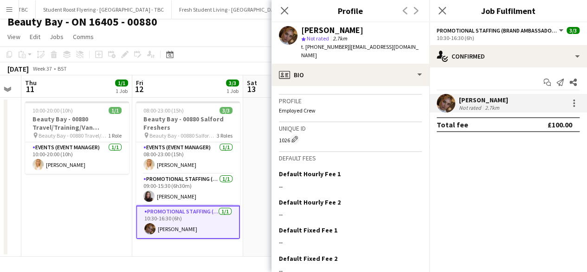
scroll to position [437, 0]
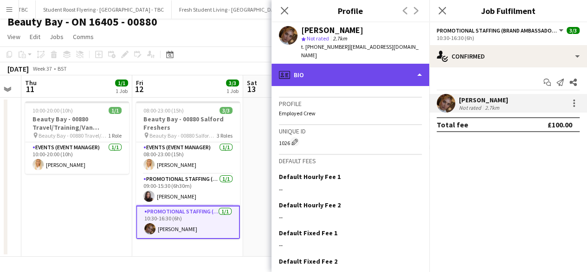
click at [376, 69] on div "profile Bio" at bounding box center [351, 75] width 158 height 22
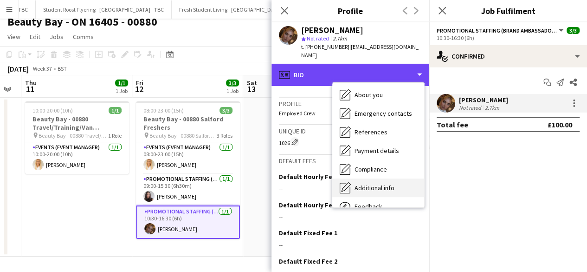
scroll to position [87, 0]
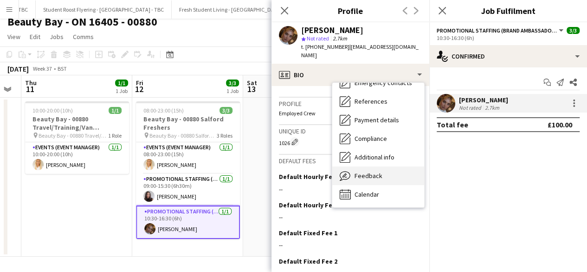
click at [374, 171] on span "Feedback" at bounding box center [369, 175] width 28 height 8
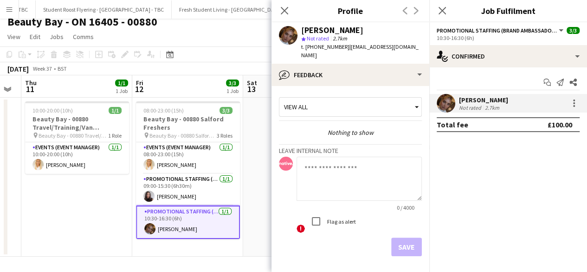
click at [340, 168] on textarea at bounding box center [359, 178] width 125 height 44
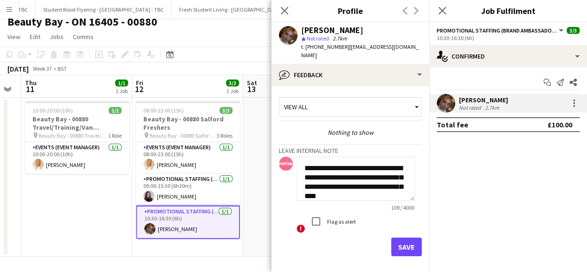
scroll to position [9, 0]
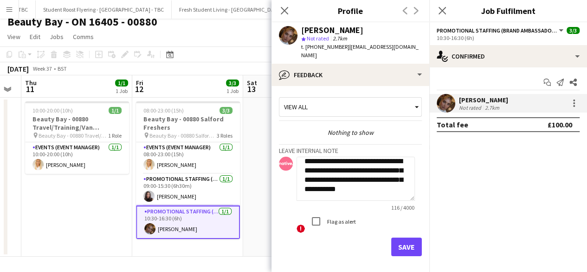
type textarea "**********"
click at [399, 242] on button "Save" at bounding box center [406, 246] width 31 height 19
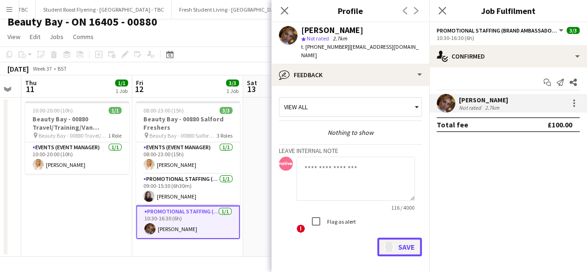
scroll to position [0, 0]
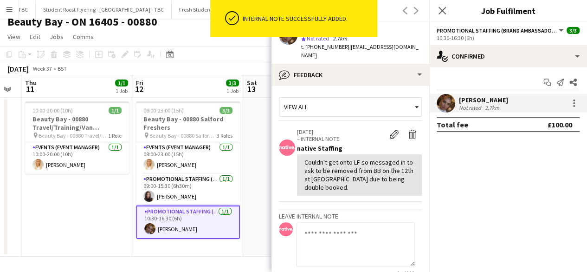
click at [582, 103] on div "Imogen Keen Not rated 2.7km" at bounding box center [508, 103] width 158 height 19
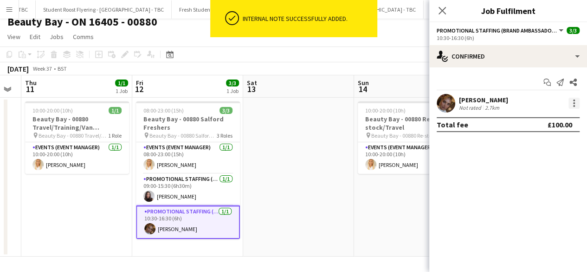
click at [574, 103] on div at bounding box center [574, 103] width 2 height 2
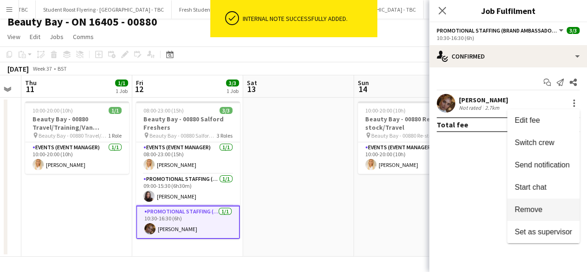
click at [534, 211] on span "Remove" at bounding box center [529, 209] width 28 height 8
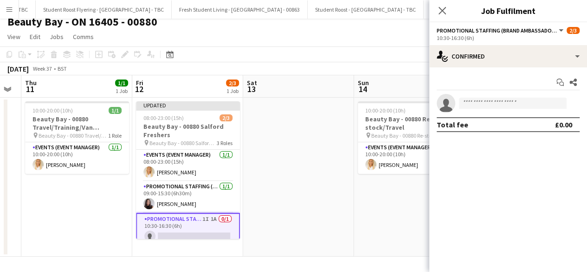
click at [278, 162] on app-date-cell at bounding box center [298, 176] width 111 height 159
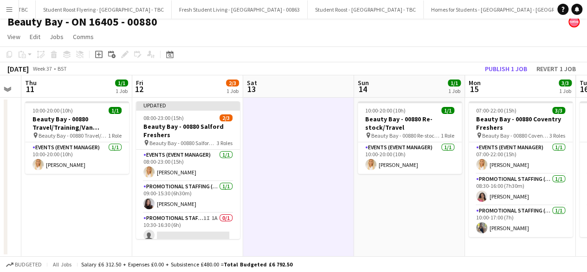
click at [500, 62] on div "September 2025 Week 37 • BST Publish 1 job Revert 1 job" at bounding box center [293, 68] width 587 height 13
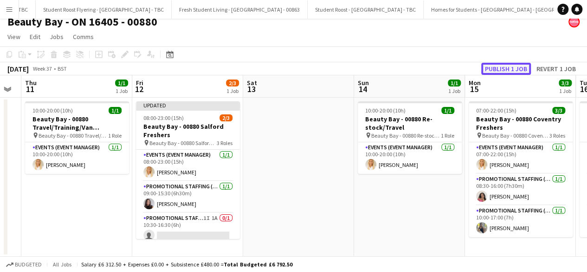
click at [503, 66] on button "Publish 1 job" at bounding box center [506, 69] width 50 height 12
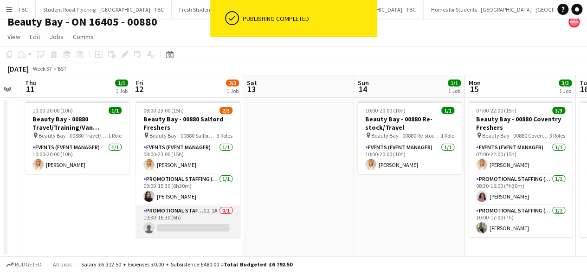
click at [190, 220] on app-card-role "Promotional Staffing (Brand Ambassadors) 1I 1A 0/1 10:30-16:30 (6h) single-neut…" at bounding box center [188, 221] width 104 height 32
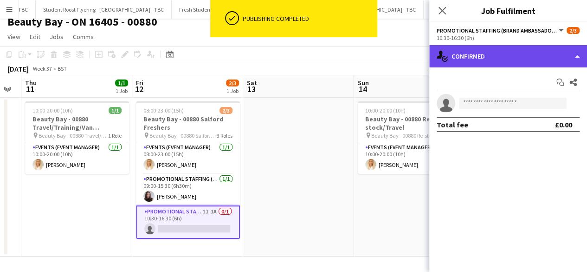
click at [493, 59] on div "single-neutral-actions-check-2 Confirmed" at bounding box center [508, 56] width 158 height 22
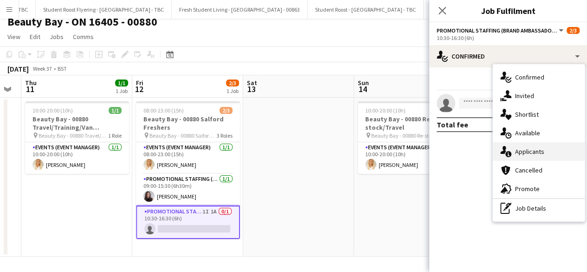
click at [544, 149] on div "single-neutral-actions-information Applicants" at bounding box center [539, 151] width 92 height 19
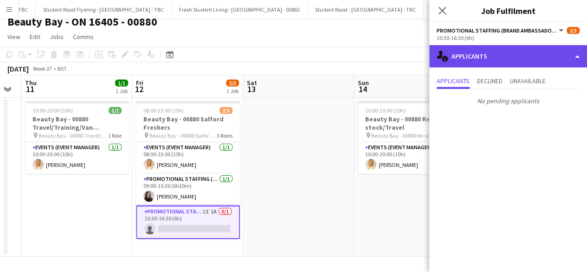
click at [495, 57] on div "single-neutral-actions-information Applicants" at bounding box center [508, 56] width 158 height 22
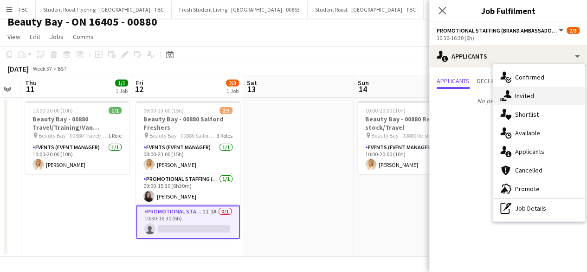
click at [532, 98] on div "single-neutral-actions-share-1 Invited" at bounding box center [539, 95] width 92 height 19
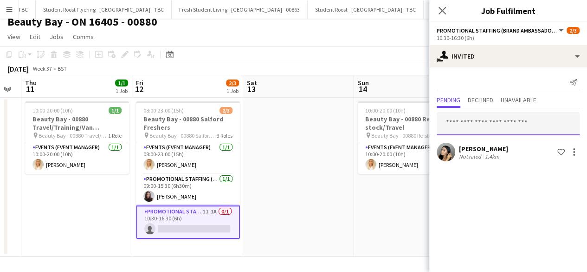
click at [492, 113] on input "text" at bounding box center [508, 123] width 143 height 23
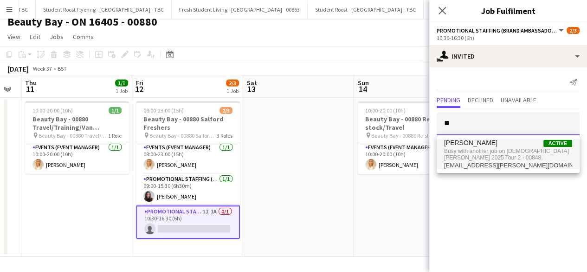
type input "*"
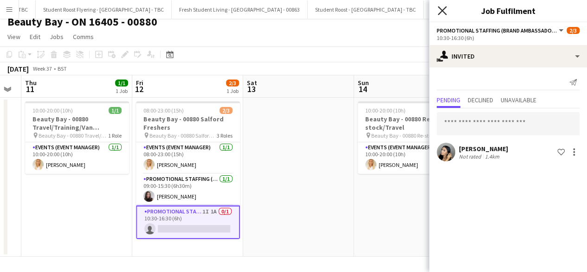
click at [445, 13] on icon at bounding box center [442, 10] width 9 height 9
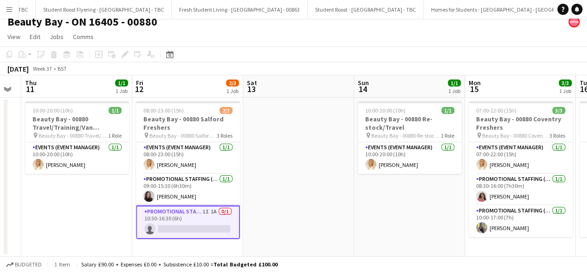
click at [279, 143] on app-date-cell at bounding box center [298, 176] width 111 height 159
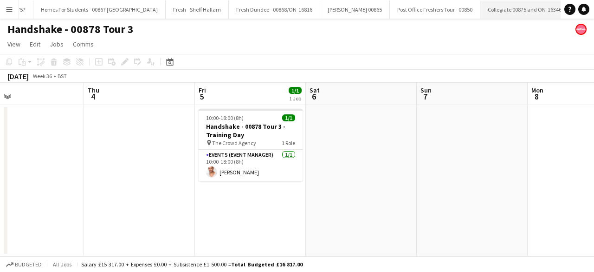
scroll to position [0, 13657]
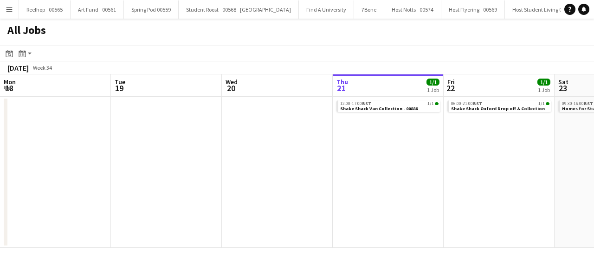
scroll to position [0, 356]
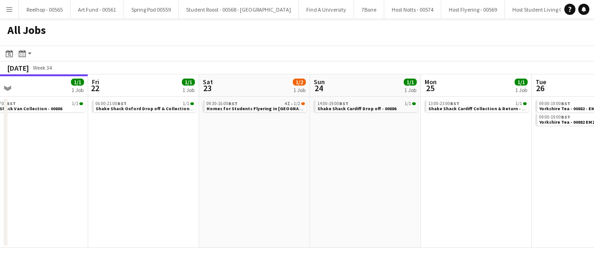
click at [0, 14] on button "Menu" at bounding box center [9, 9] width 19 height 19
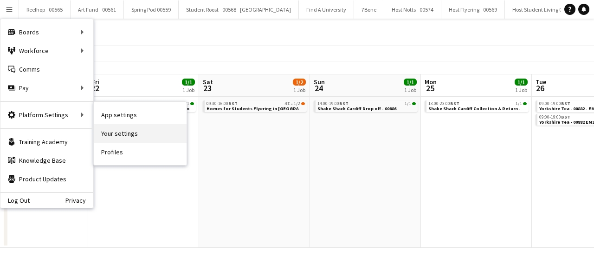
click at [126, 129] on link "Your settings" at bounding box center [140, 133] width 93 height 19
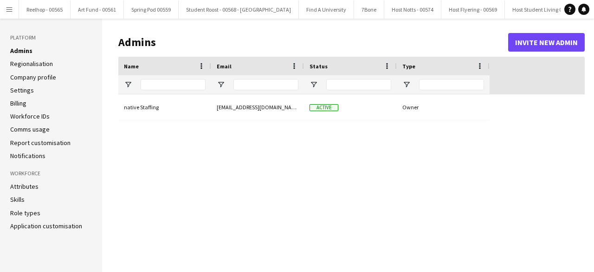
type input "**********"
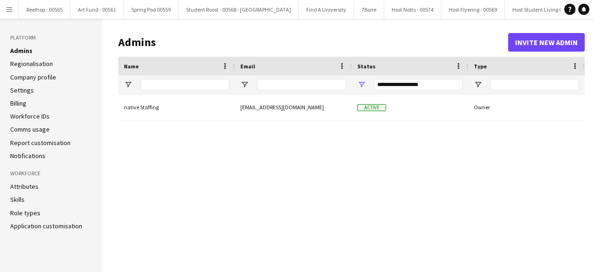
click at [63, 225] on link "Application customisation" at bounding box center [46, 225] width 72 height 8
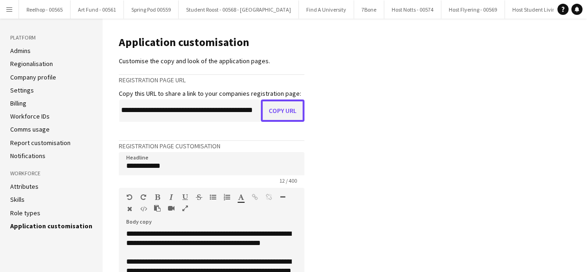
click at [284, 115] on button "Copy URL" at bounding box center [283, 110] width 44 height 22
click at [9, 4] on button "Menu" at bounding box center [9, 9] width 19 height 19
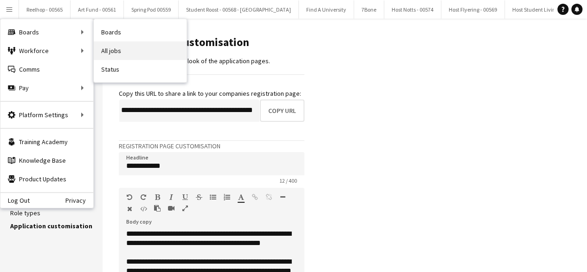
click at [118, 48] on link "All jobs" at bounding box center [140, 50] width 93 height 19
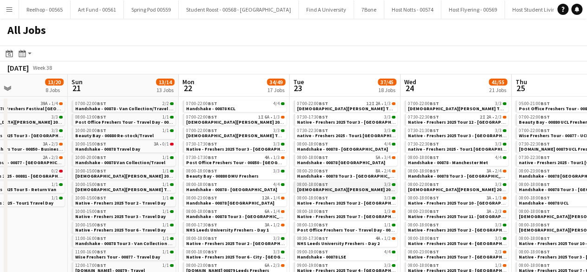
scroll to position [0, 393]
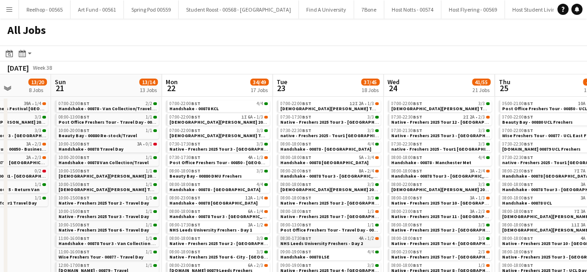
click at [330, 241] on span "NHS Leeds University Freshers - Day 2" at bounding box center [321, 243] width 83 height 6
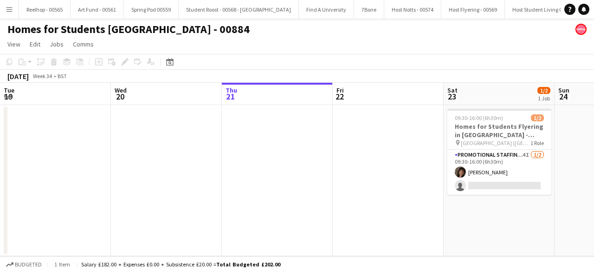
scroll to position [0, 319]
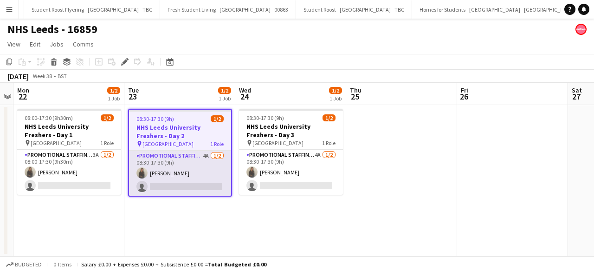
scroll to position [0, 13128]
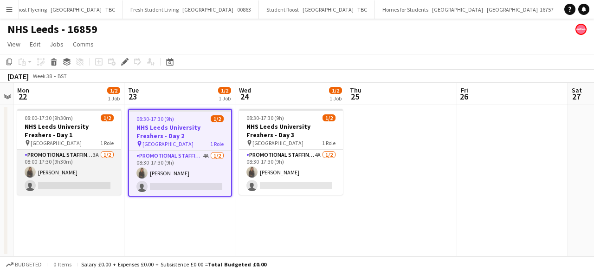
click at [86, 169] on app-card-role "Promotional Staffing (Brand Ambassadors) 3A [DATE] 08:00-17:30 (9h30m) [PERSON_…" at bounding box center [69, 171] width 104 height 45
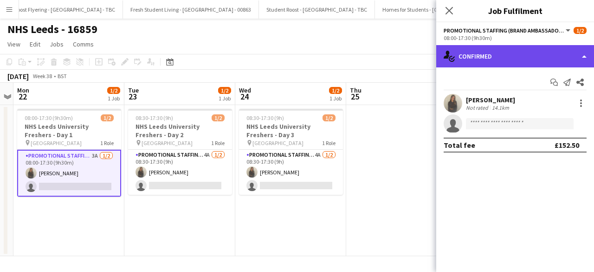
click at [497, 58] on div "single-neutral-actions-check-2 Confirmed" at bounding box center [515, 56] width 158 height 22
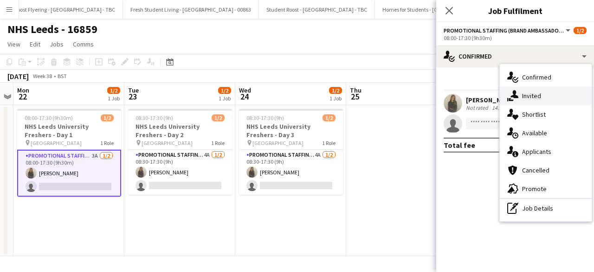
click at [558, 103] on div "single-neutral-actions-share-1 Invited" at bounding box center [546, 95] width 92 height 19
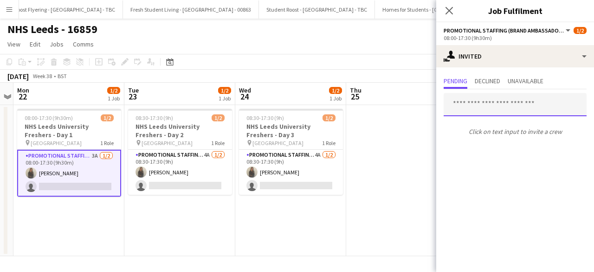
click at [500, 107] on input "text" at bounding box center [515, 104] width 143 height 23
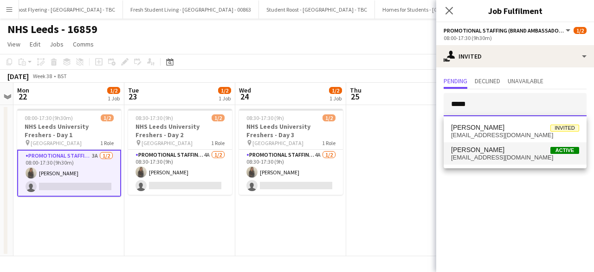
type input "*****"
click at [494, 151] on span "[PERSON_NAME] Active" at bounding box center [515, 150] width 128 height 8
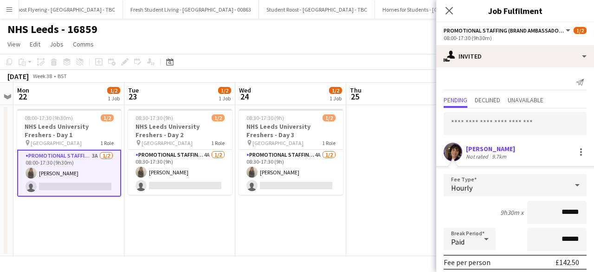
click at [459, 151] on app-user-avatar at bounding box center [453, 152] width 19 height 19
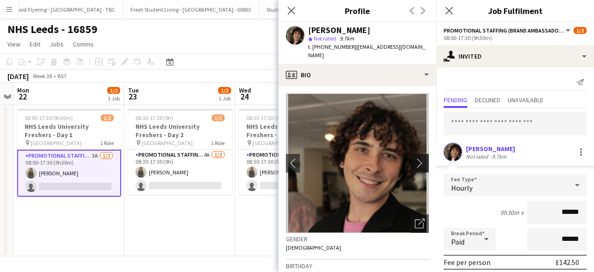
click at [415, 158] on app-icon "chevron-right" at bounding box center [422, 163] width 14 height 10
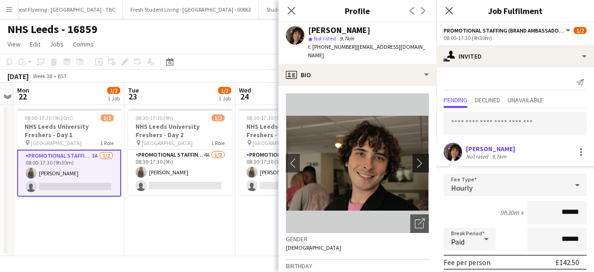
click at [415, 158] on app-icon "chevron-right" at bounding box center [422, 163] width 14 height 10
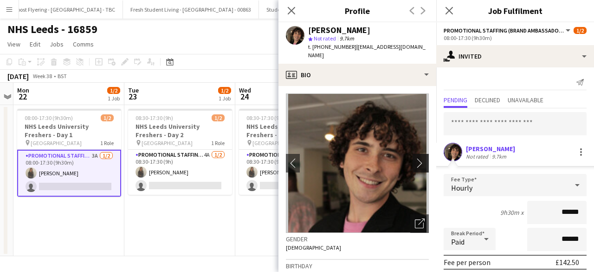
click at [415, 158] on app-icon "chevron-right" at bounding box center [422, 163] width 14 height 10
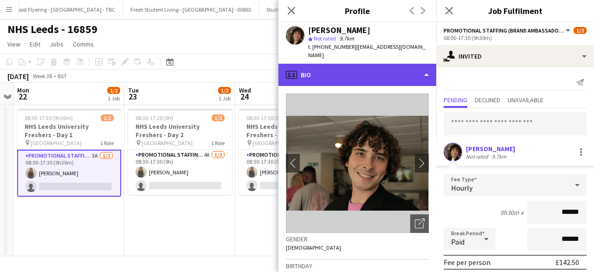
click at [379, 68] on div "profile Bio" at bounding box center [358, 75] width 158 height 22
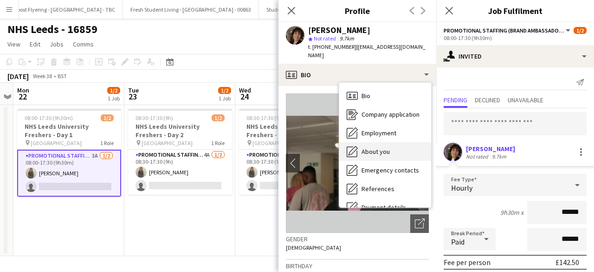
click at [382, 147] on span "About you" at bounding box center [376, 151] width 28 height 8
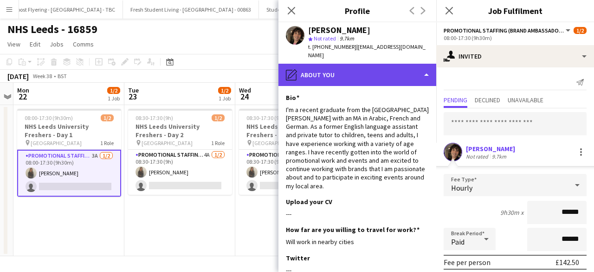
click at [392, 66] on div "pencil4 About you" at bounding box center [358, 75] width 158 height 22
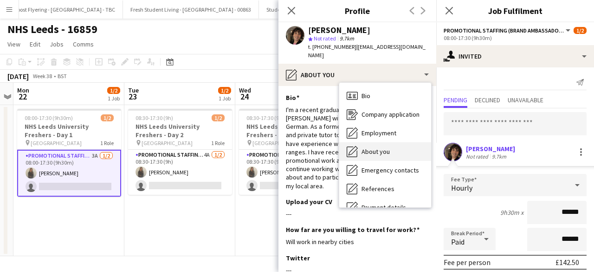
click at [386, 149] on div "About you About you" at bounding box center [385, 151] width 92 height 19
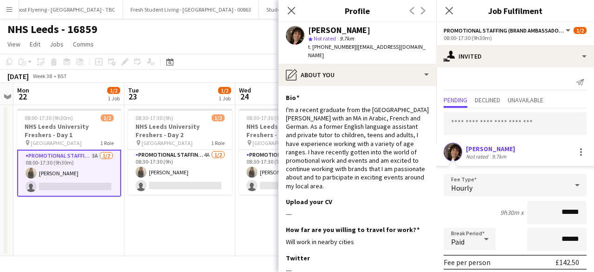
click at [389, 86] on app-section-data-types "Bio Edit this field I'm a recent graduate from the [GEOGRAPHIC_DATA][PERSON_NAM…" at bounding box center [358, 179] width 158 height 186
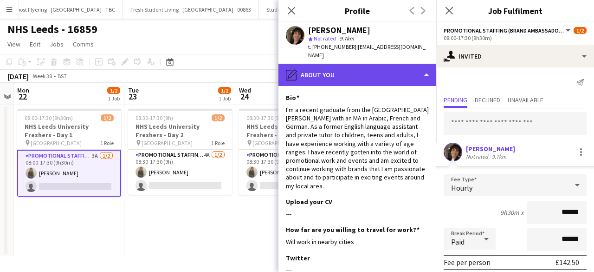
click at [384, 64] on div "pencil4 About you" at bounding box center [358, 75] width 158 height 22
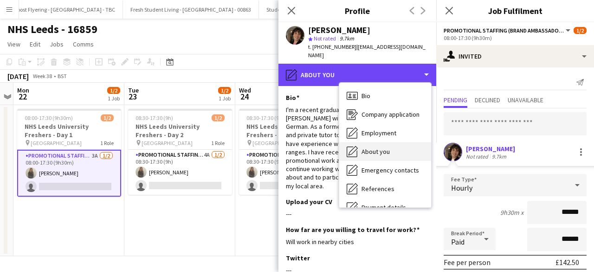
scroll to position [87, 0]
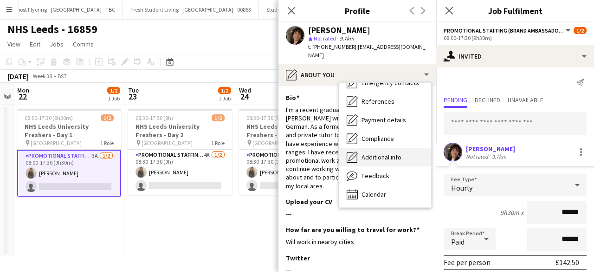
click at [388, 153] on span "Additional info" at bounding box center [382, 157] width 40 height 8
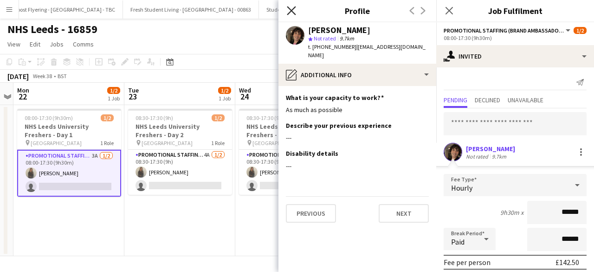
click at [291, 9] on icon "Close pop-in" at bounding box center [291, 10] width 9 height 9
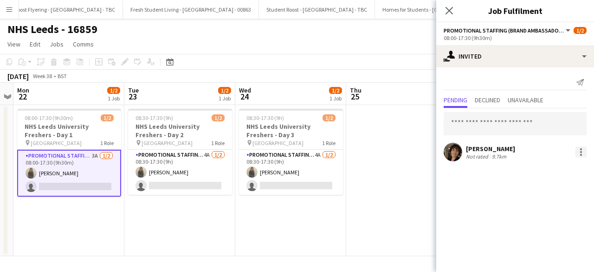
click at [580, 150] on div at bounding box center [581, 151] width 11 height 11
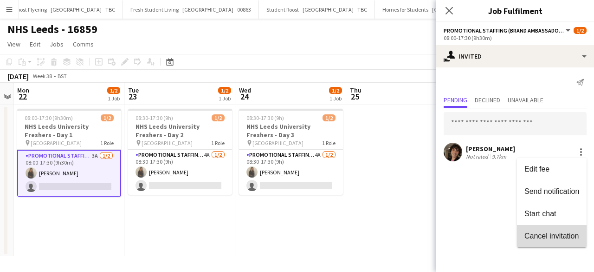
click at [540, 234] on span "Cancel invitation" at bounding box center [552, 235] width 54 height 8
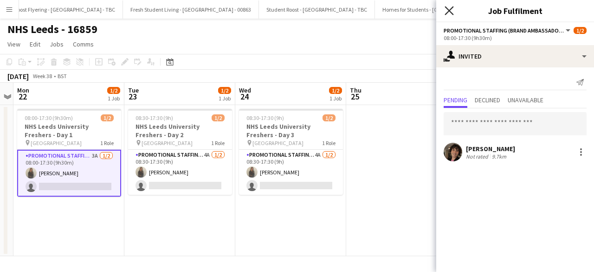
click at [454, 12] on icon "Close pop-in" at bounding box center [449, 10] width 9 height 9
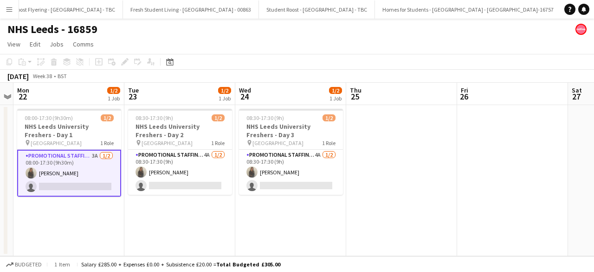
click at [393, 153] on app-date-cell at bounding box center [401, 180] width 111 height 151
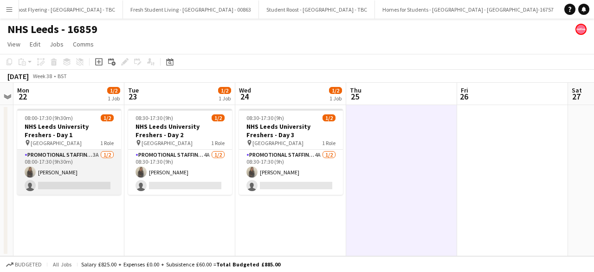
click at [90, 163] on app-card-role "Promotional Staffing (Brand Ambassadors) 3A [DATE] 08:00-17:30 (9h30m) [PERSON_…" at bounding box center [69, 171] width 104 height 45
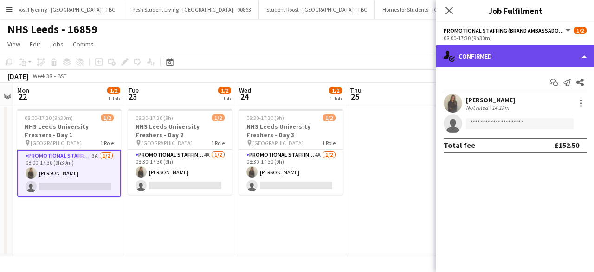
click at [511, 62] on div "single-neutral-actions-check-2 Confirmed" at bounding box center [515, 56] width 158 height 22
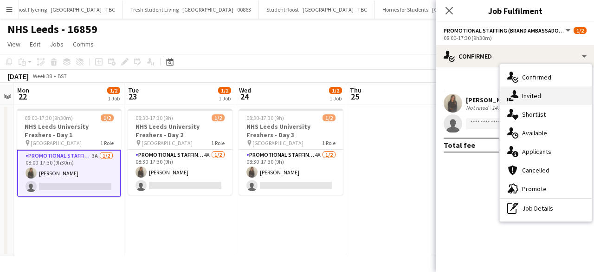
click at [537, 97] on div "single-neutral-actions-share-1 Invited" at bounding box center [546, 95] width 92 height 19
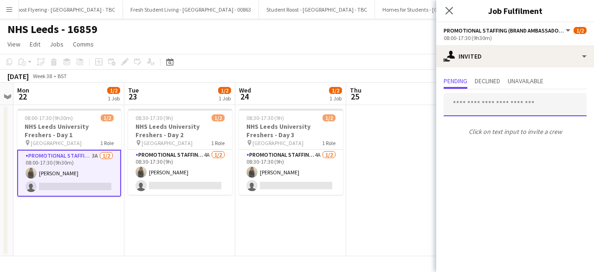
click at [498, 104] on input "text" at bounding box center [515, 104] width 143 height 23
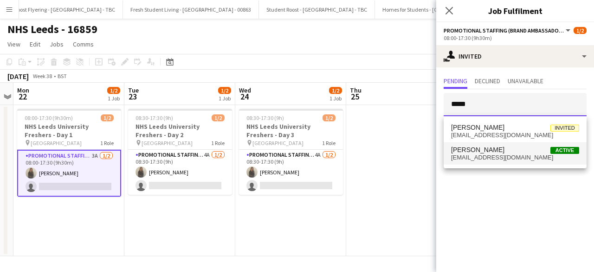
type input "*****"
click at [487, 149] on span "[PERSON_NAME] Active" at bounding box center [515, 150] width 128 height 8
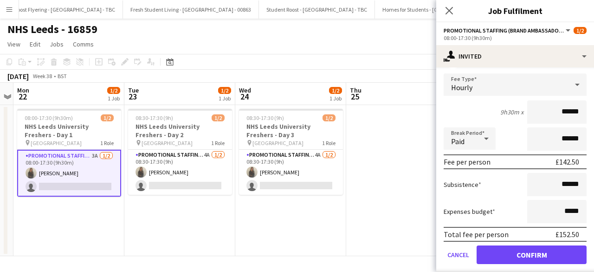
scroll to position [109, 0]
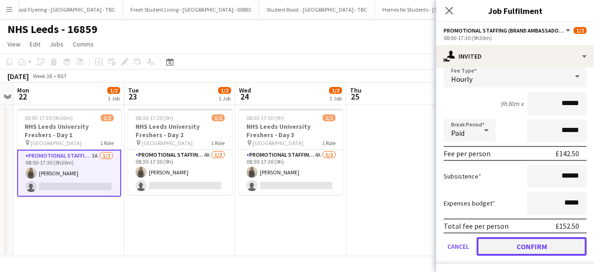
click at [509, 246] on button "Confirm" at bounding box center [532, 246] width 110 height 19
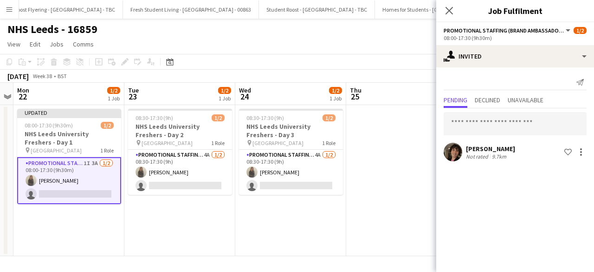
scroll to position [0, 0]
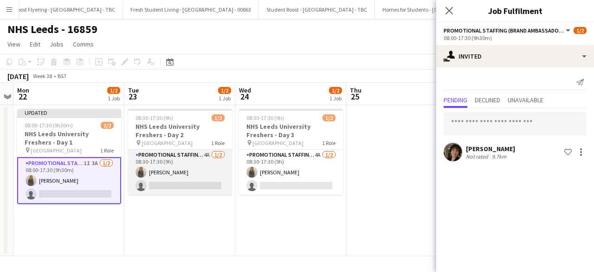
click at [170, 155] on app-card-role "Promotional Staffing (Brand Ambassadors) 4A [DATE] 08:30-17:30 (9h) [PERSON_NAM…" at bounding box center [180, 171] width 104 height 45
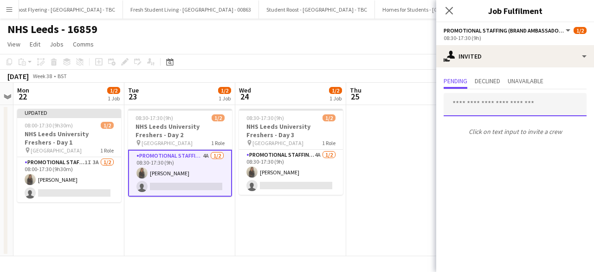
click at [487, 100] on input "text" at bounding box center [515, 104] width 143 height 23
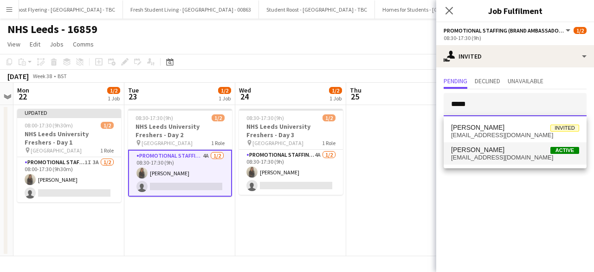
type input "*****"
click at [492, 142] on mat-option "[PERSON_NAME] Active [EMAIL_ADDRESS][DOMAIN_NAME]" at bounding box center [515, 153] width 143 height 22
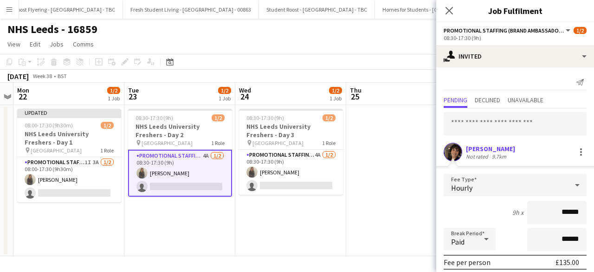
scroll to position [109, 0]
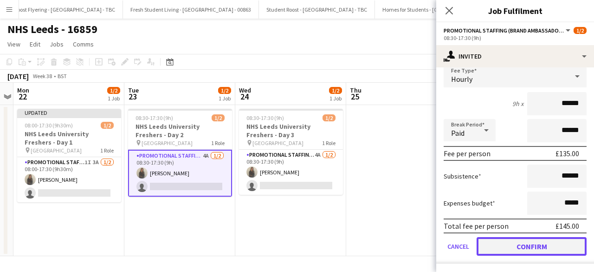
click at [520, 250] on button "Confirm" at bounding box center [532, 246] width 110 height 19
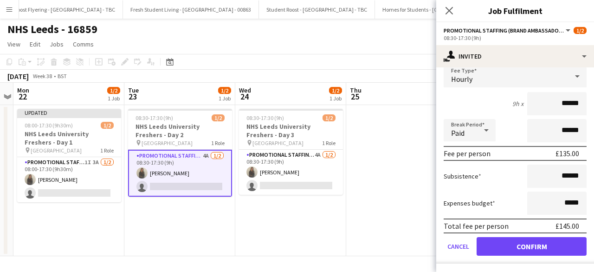
scroll to position [0, 0]
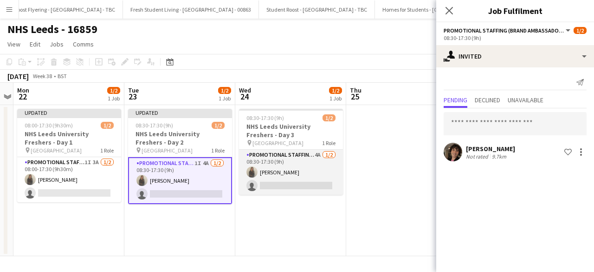
click at [313, 175] on app-card-role "Promotional Staffing (Brand Ambassadors) 4A [DATE] 08:30-17:30 (9h) [PERSON_NAM…" at bounding box center [291, 171] width 104 height 45
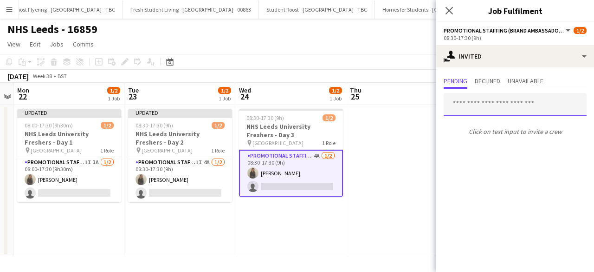
click at [487, 109] on input "text" at bounding box center [515, 104] width 143 height 23
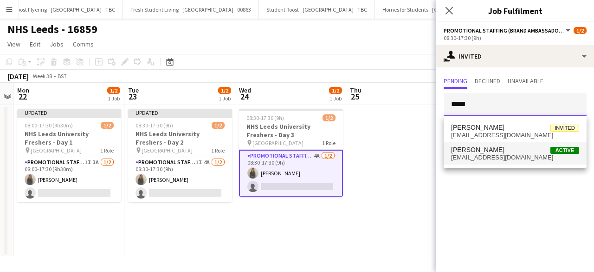
type input "*****"
click at [490, 150] on span "[PERSON_NAME] Active" at bounding box center [515, 150] width 128 height 8
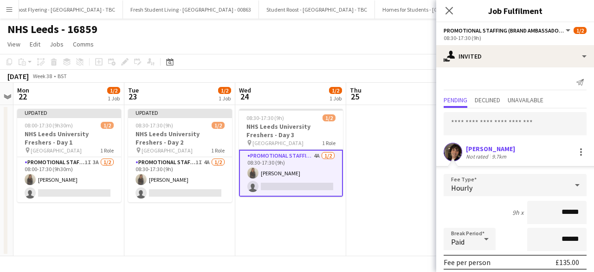
scroll to position [109, 0]
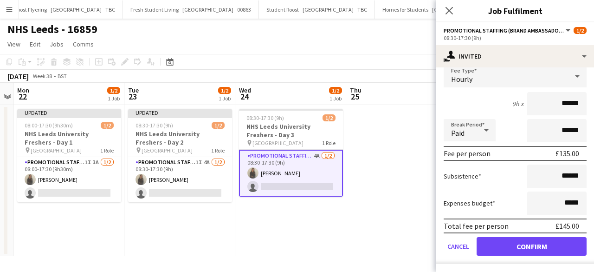
click at [506, 233] on form "Fee Type Hourly 9h x ****** Break Period Paid ****** Fee per person £135.00 Sub…" at bounding box center [515, 164] width 158 height 198
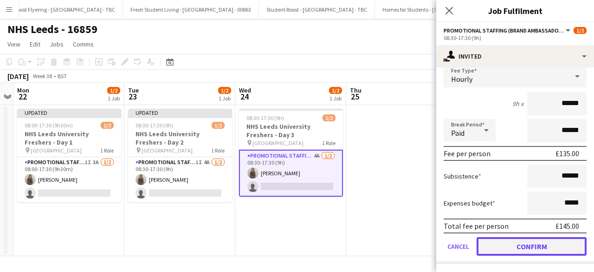
click at [506, 238] on button "Confirm" at bounding box center [532, 246] width 110 height 19
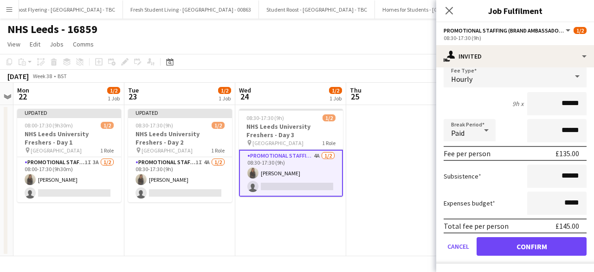
scroll to position [0, 0]
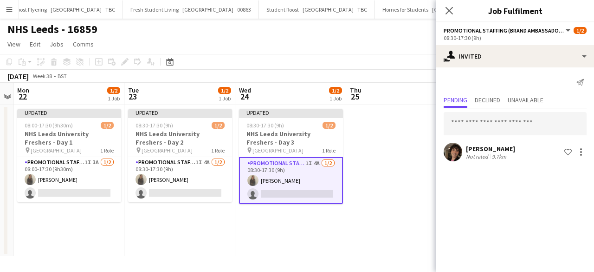
click at [401, 155] on app-date-cell at bounding box center [401, 180] width 111 height 151
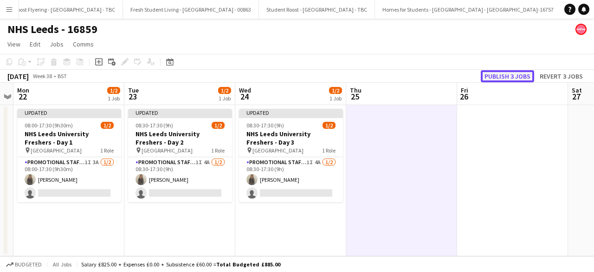
click at [516, 76] on button "Publish 3 jobs" at bounding box center [507, 76] width 53 height 12
